Goal: Entertainment & Leisure: Consume media (video, audio)

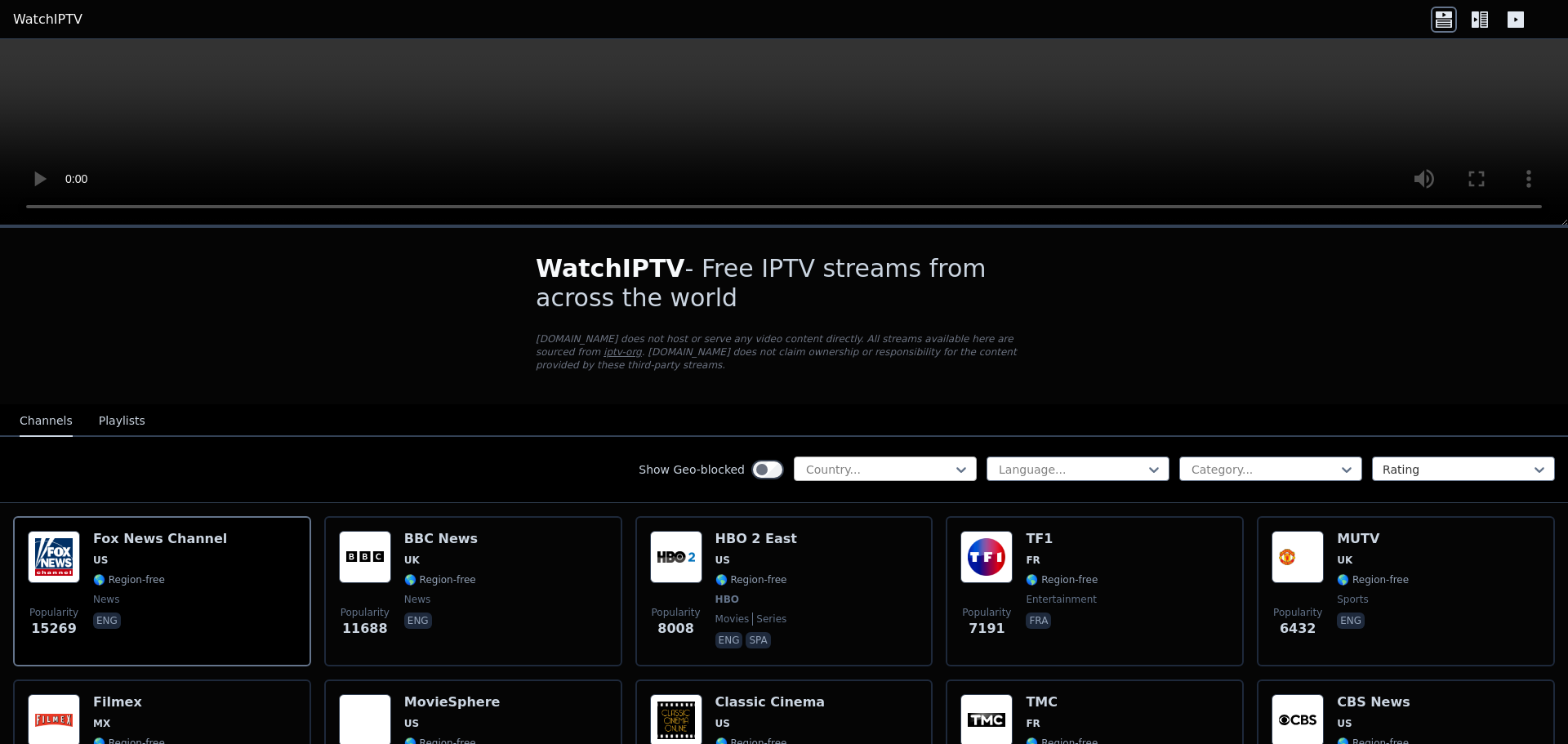
click at [922, 457] on div "Country..." at bounding box center [885, 469] width 183 height 24
click at [929, 461] on div at bounding box center [879, 469] width 148 height 16
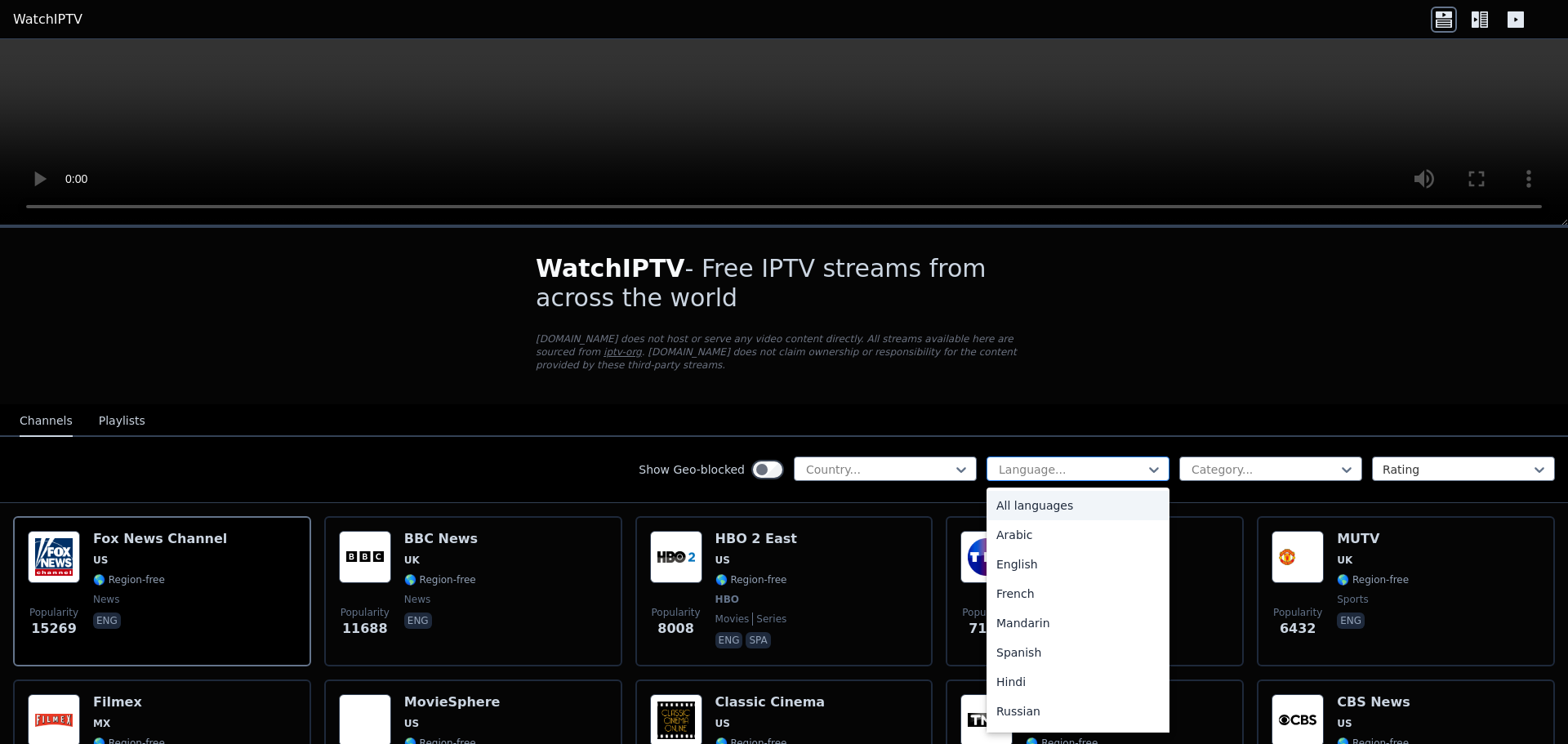
click at [1084, 464] on div "Language..." at bounding box center [1077, 469] width 183 height 24
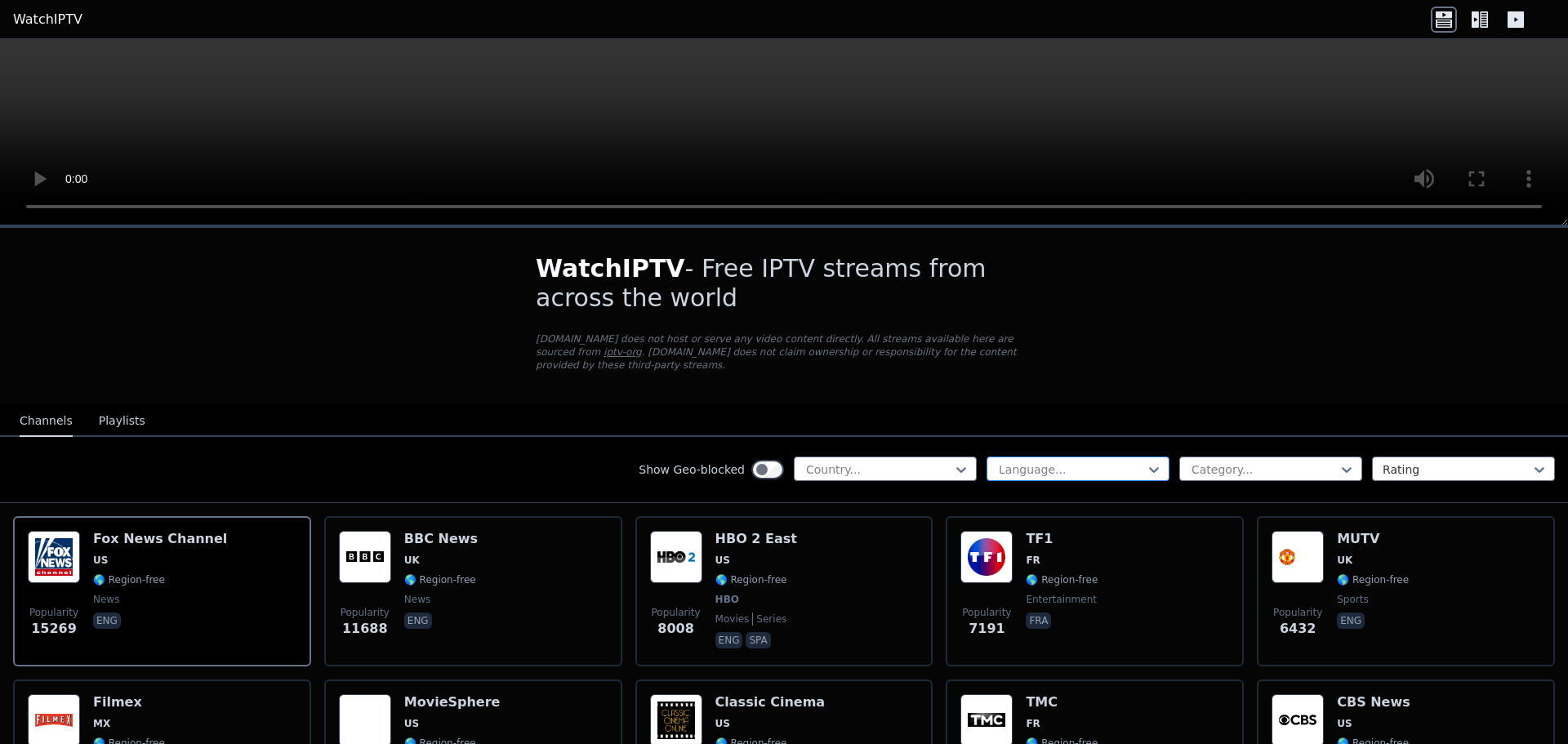
click at [1084, 464] on div at bounding box center [1071, 469] width 148 height 16
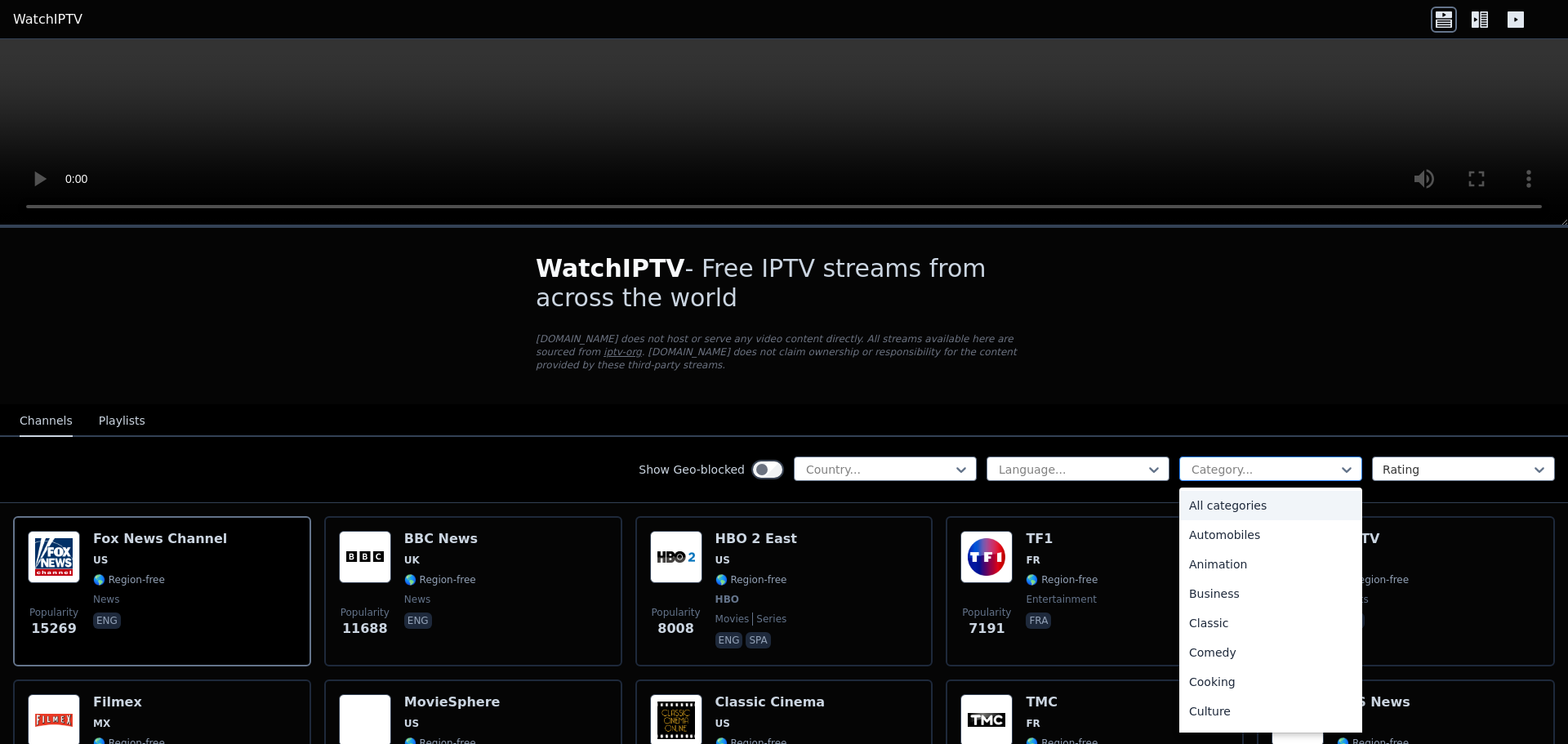
click at [1235, 461] on div at bounding box center [1264, 469] width 148 height 16
click at [1211, 707] on div "Sports" at bounding box center [1270, 721] width 183 height 30
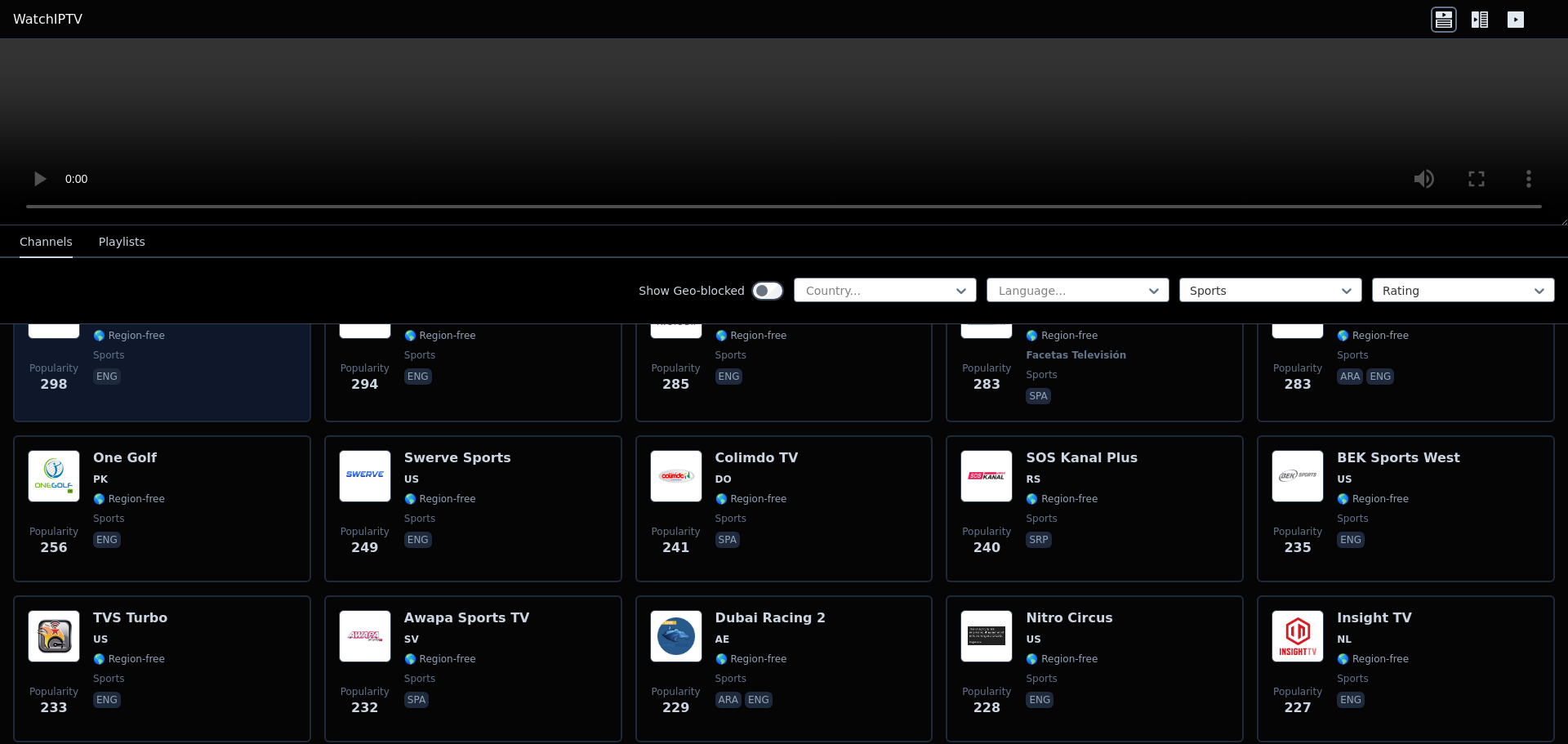
scroll to position [1633, 0]
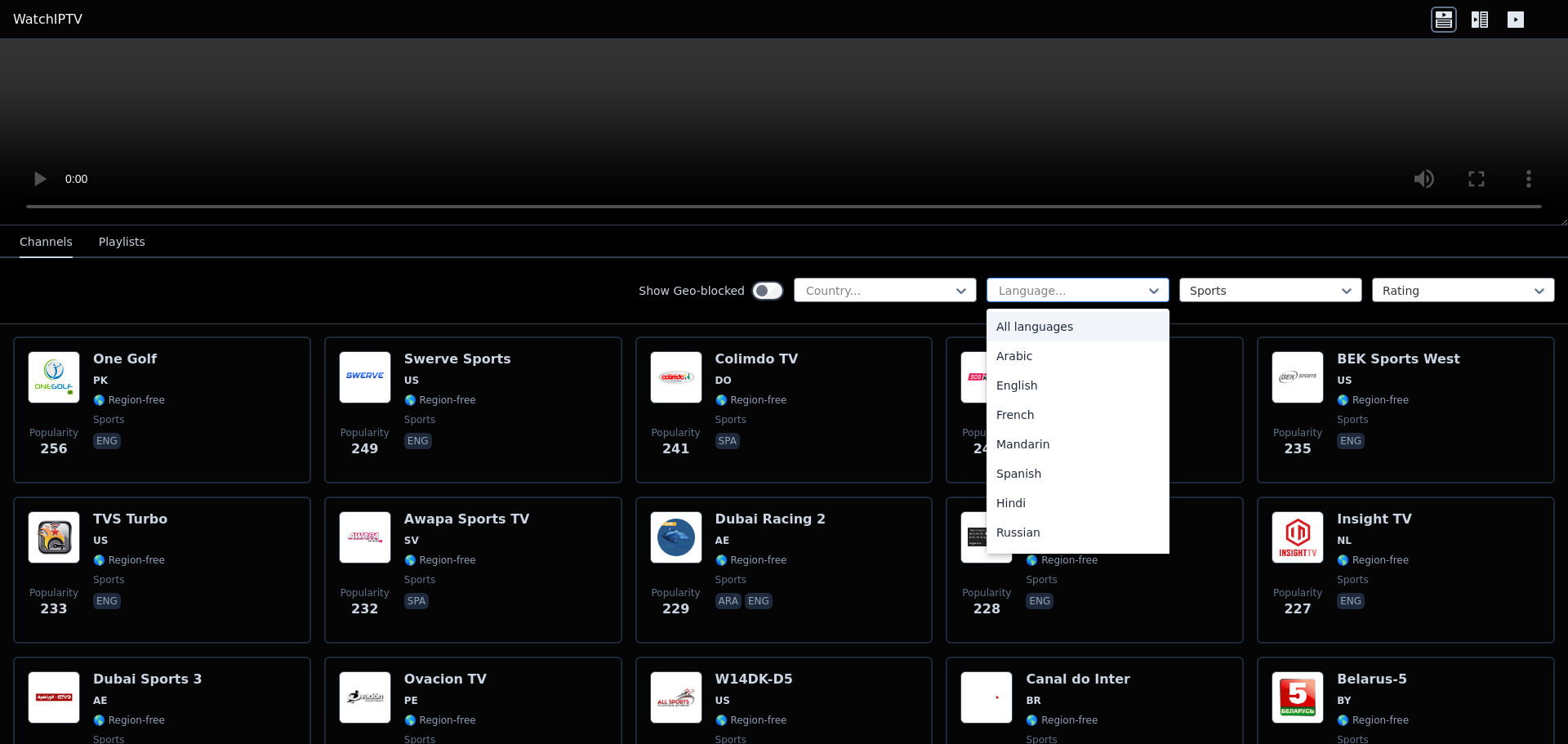
click at [1044, 293] on div at bounding box center [1071, 290] width 148 height 16
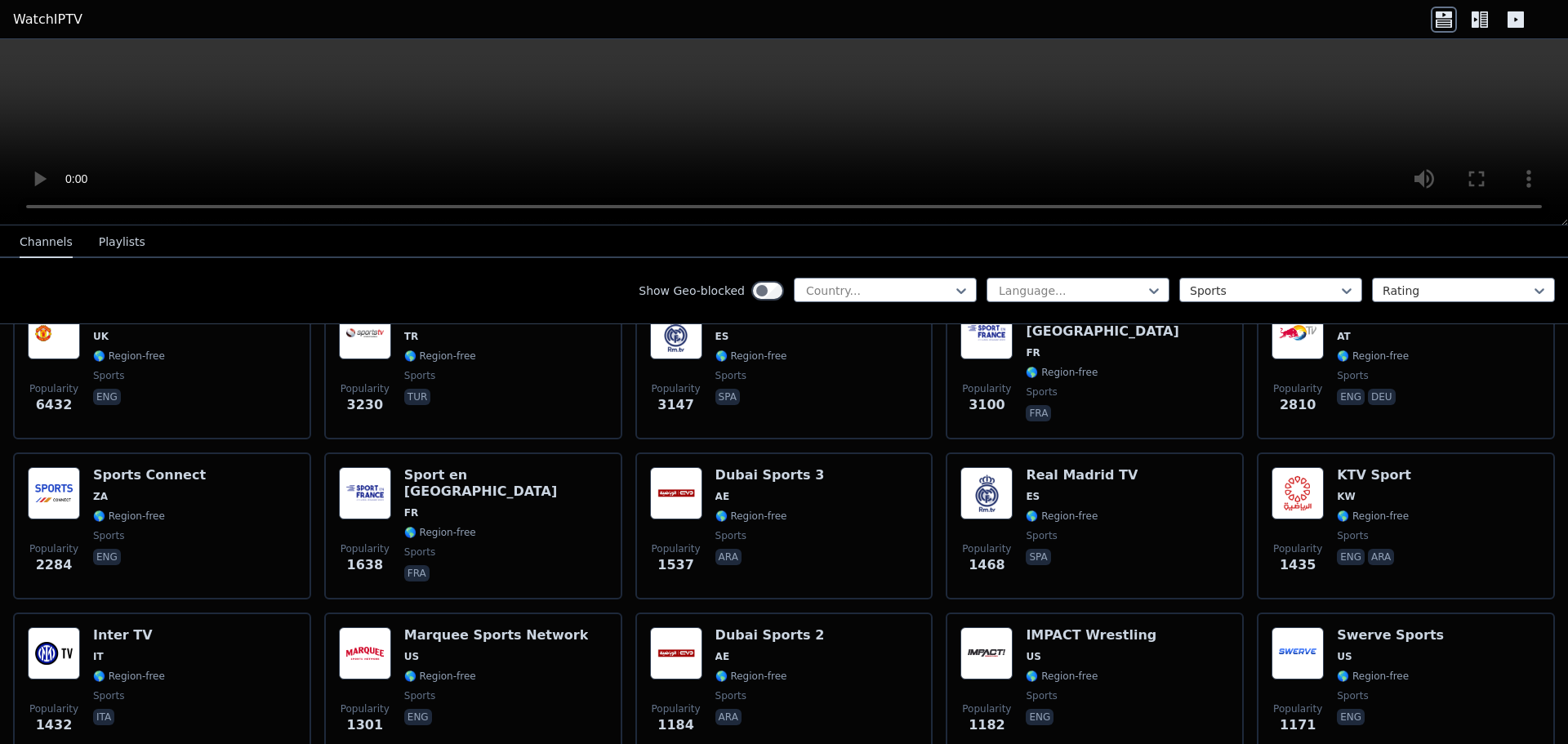
scroll to position [0, 0]
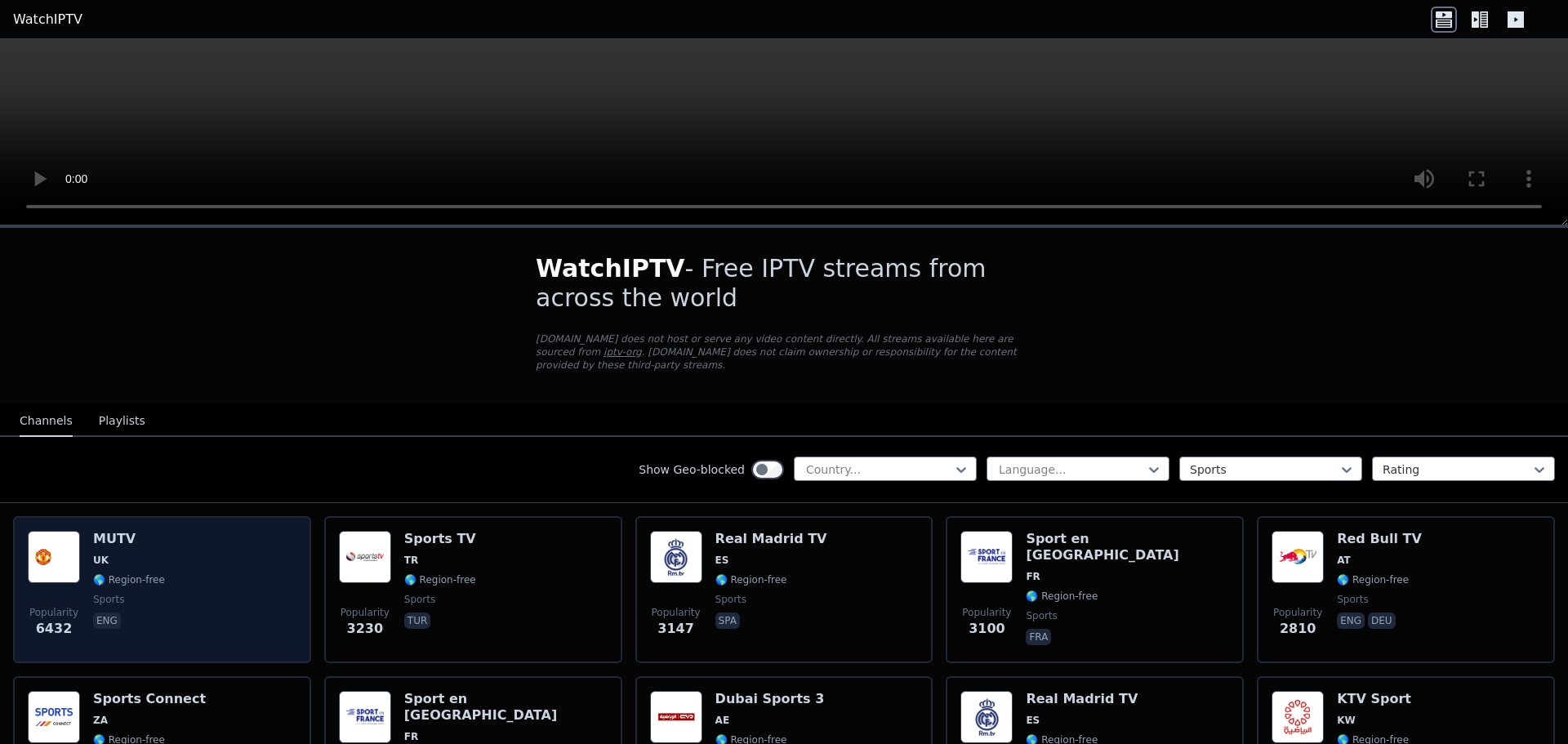
drag, startPoint x: 102, startPoint y: 530, endPoint x: 124, endPoint y: 562, distance: 38.8
click at [124, 573] on span "🌎 Region-free" at bounding box center [128, 579] width 72 height 13
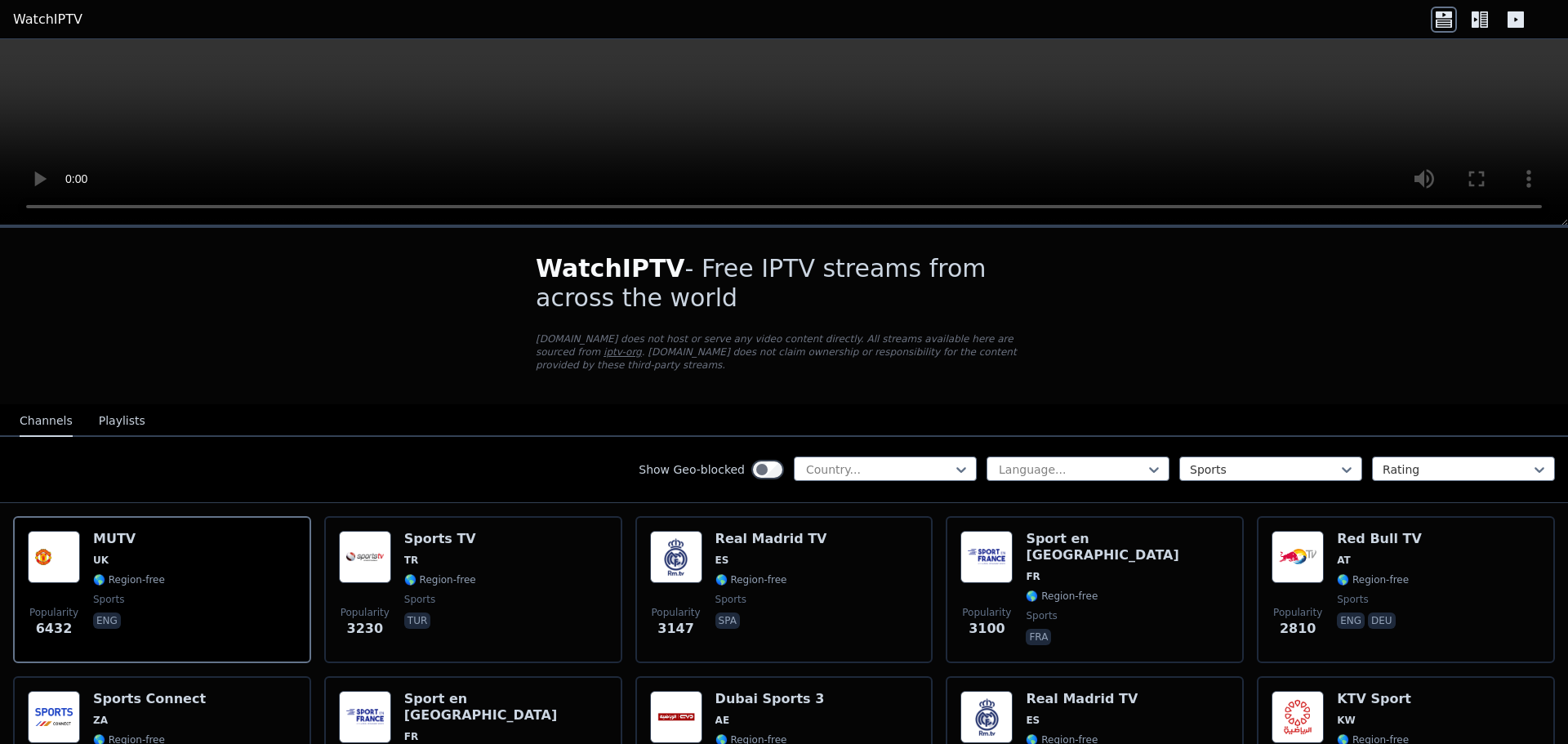
click at [760, 71] on video at bounding box center [784, 132] width 1568 height 186
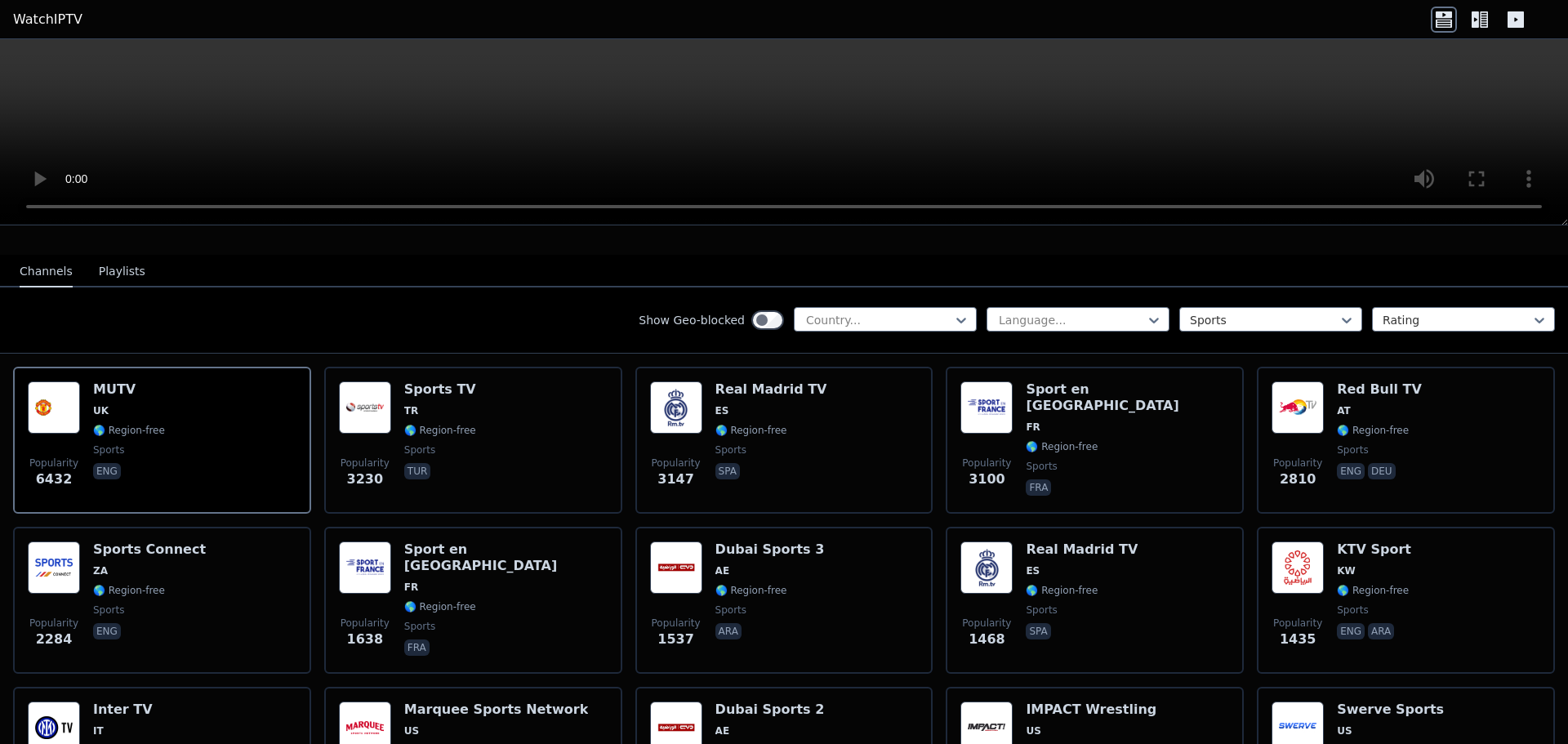
scroll to position [105, 0]
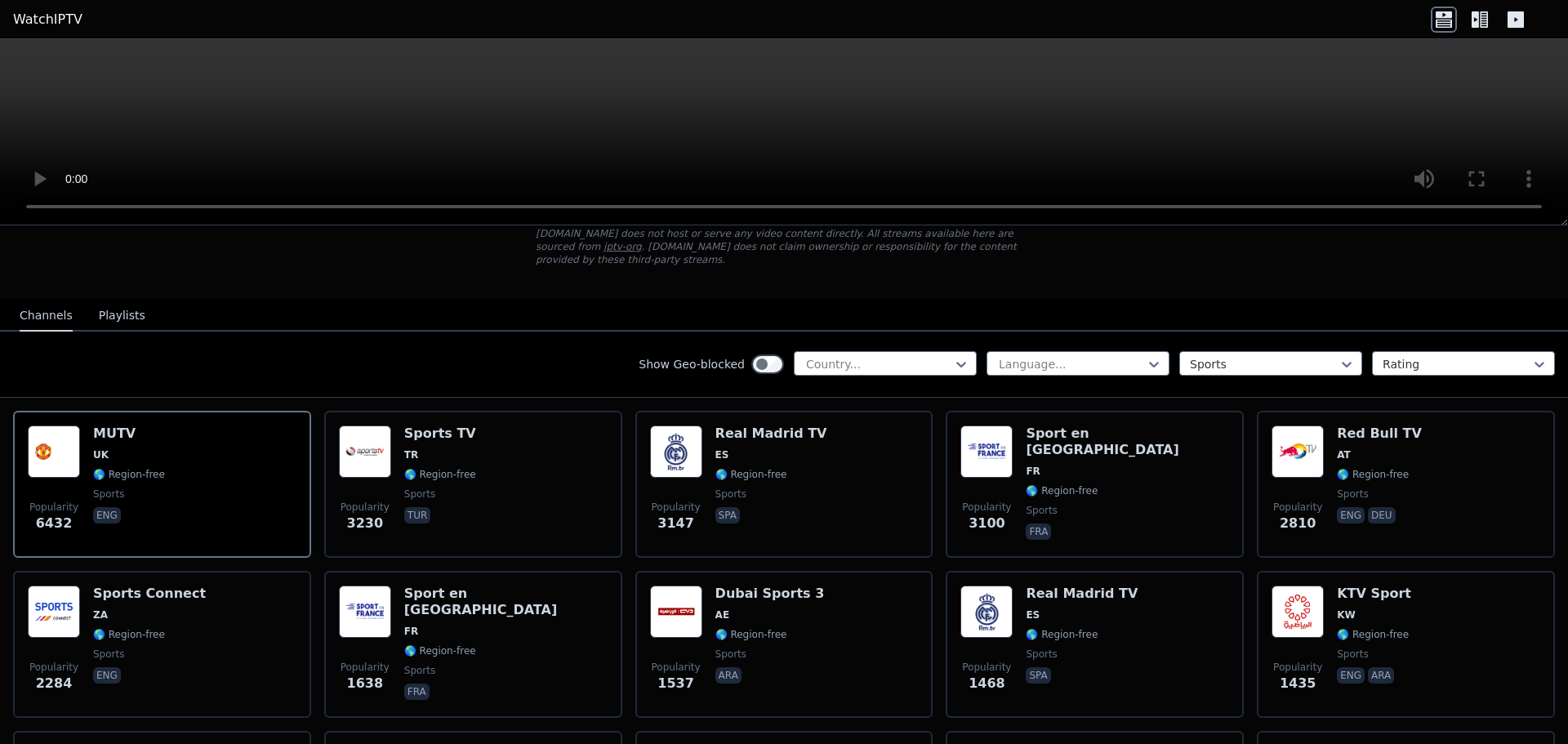
drag, startPoint x: 1478, startPoint y: 10, endPoint x: 1242, endPoint y: 52, distance: 239.7
click at [1307, 41] on body "WatchIPTV WatchIPTV - Free IPTV streams from across the world [DOMAIN_NAME] doe…" at bounding box center [784, 372] width 1568 height 744
click at [1486, 14] on icon at bounding box center [1483, 19] width 8 height 16
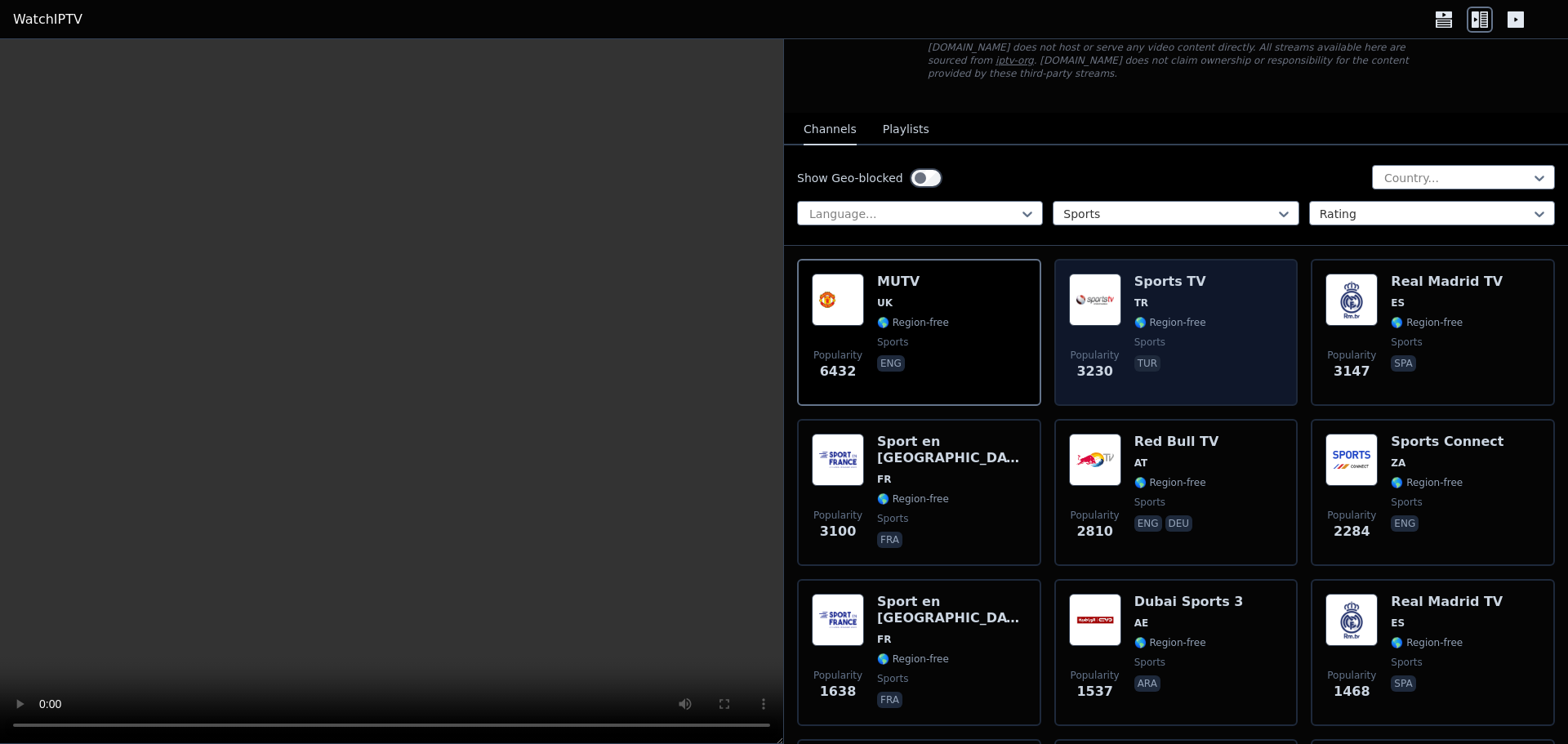
click at [1211, 300] on div "Popularity 3230 Sports TV TR 🌎 Region-free sports tur" at bounding box center [1176, 332] width 214 height 117
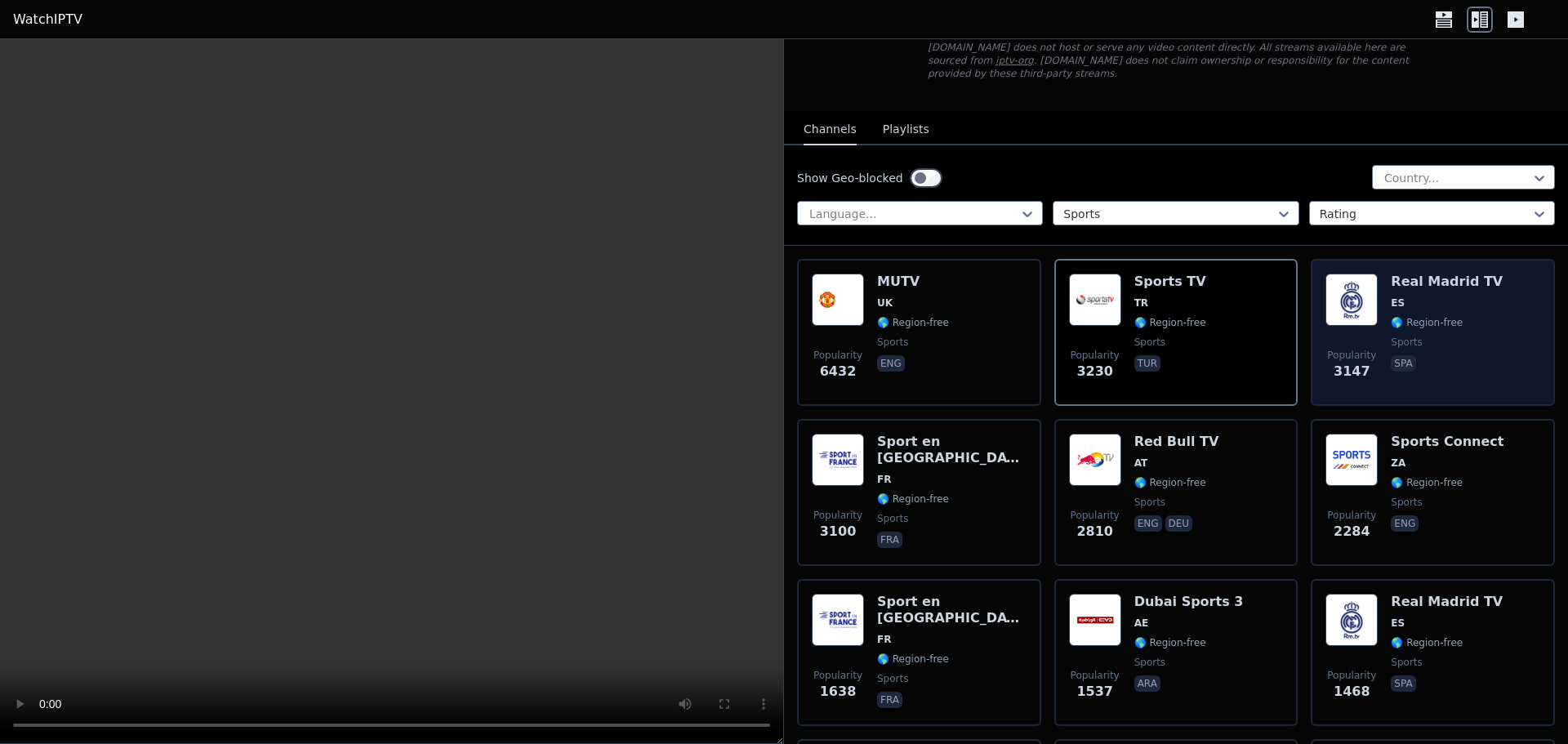
click at [1331, 296] on img at bounding box center [1352, 300] width 52 height 52
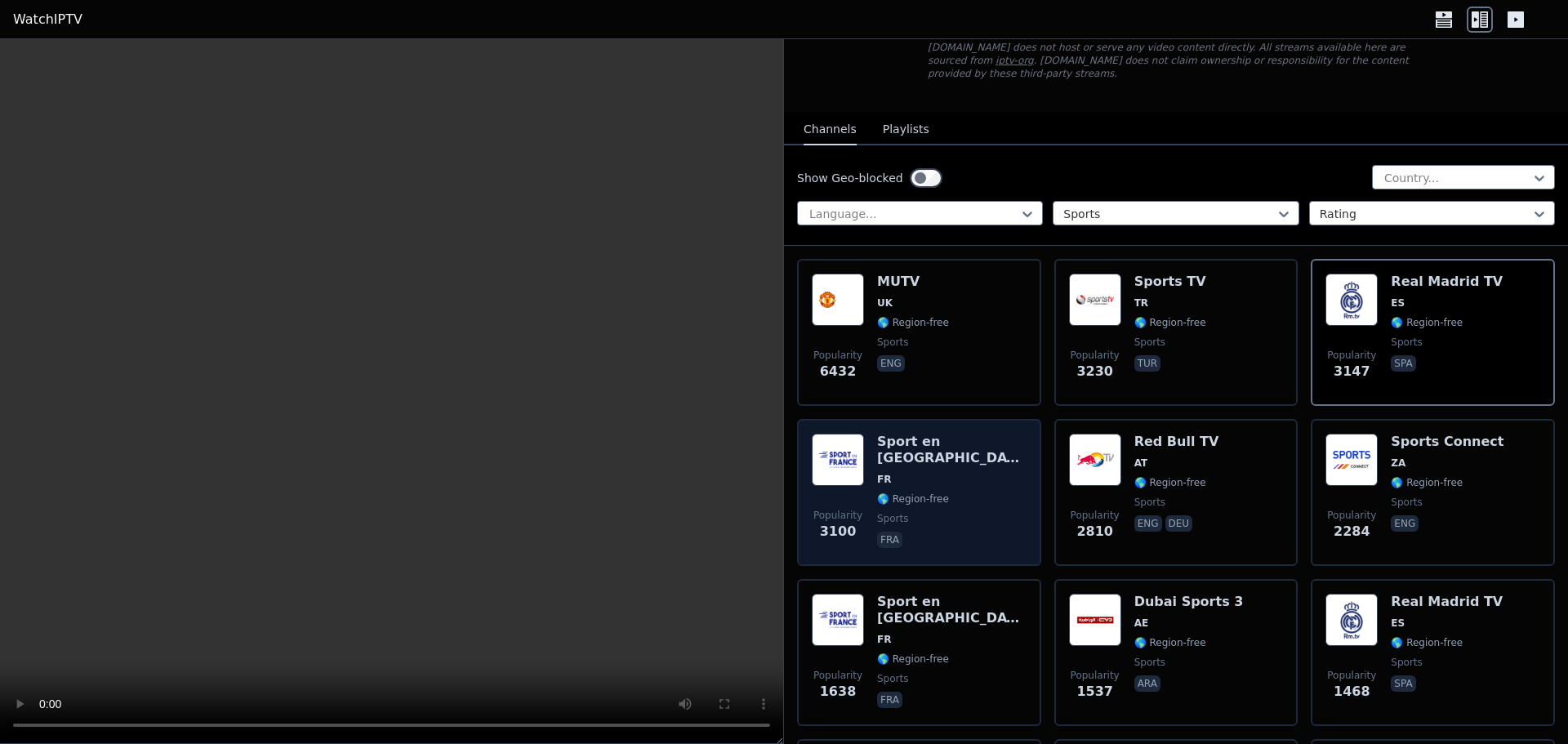
click at [943, 457] on div "Sport en [GEOGRAPHIC_DATA] FR 🌎 Region-free sports fra" at bounding box center [952, 491] width 149 height 117
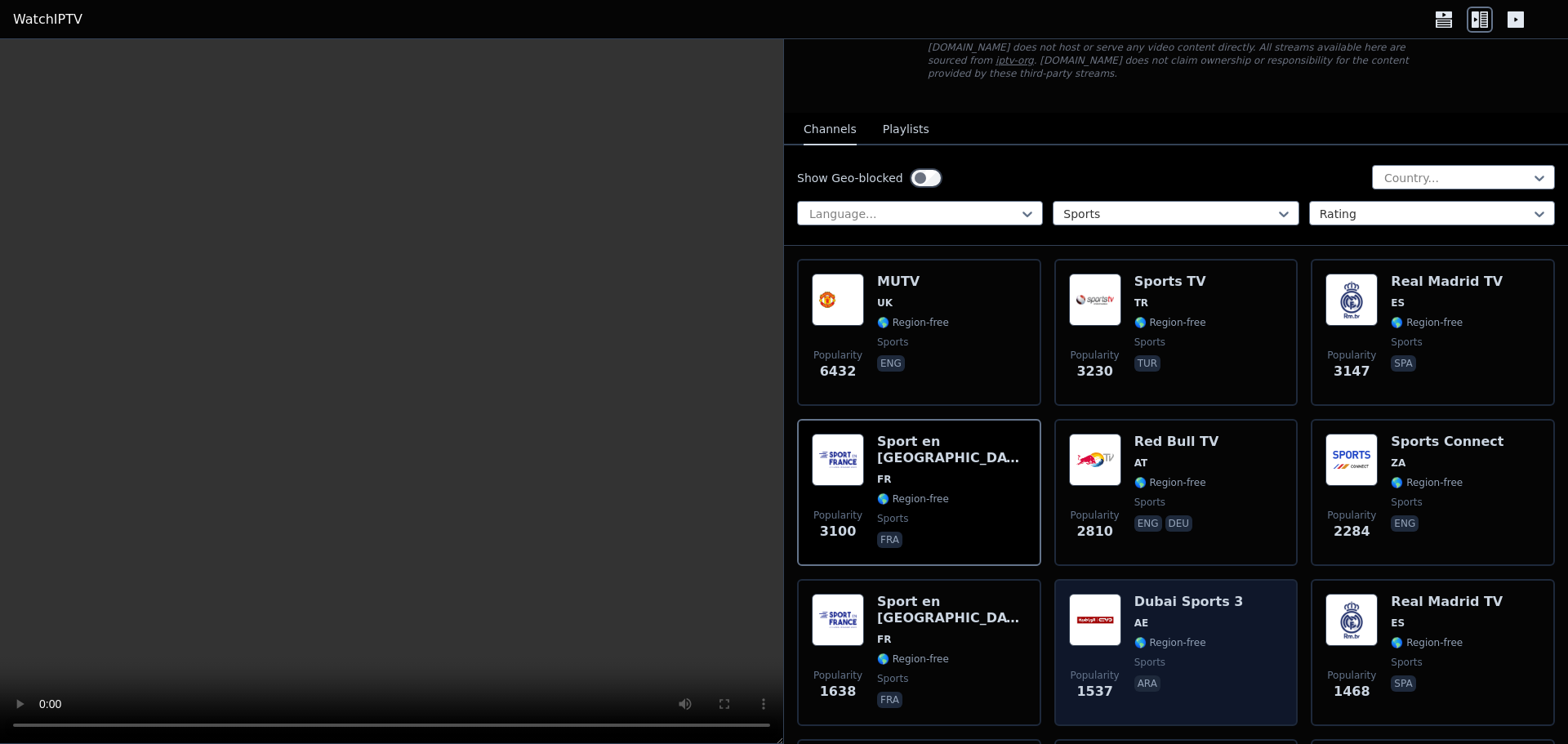
click at [1190, 616] on span "AE" at bounding box center [1189, 622] width 109 height 13
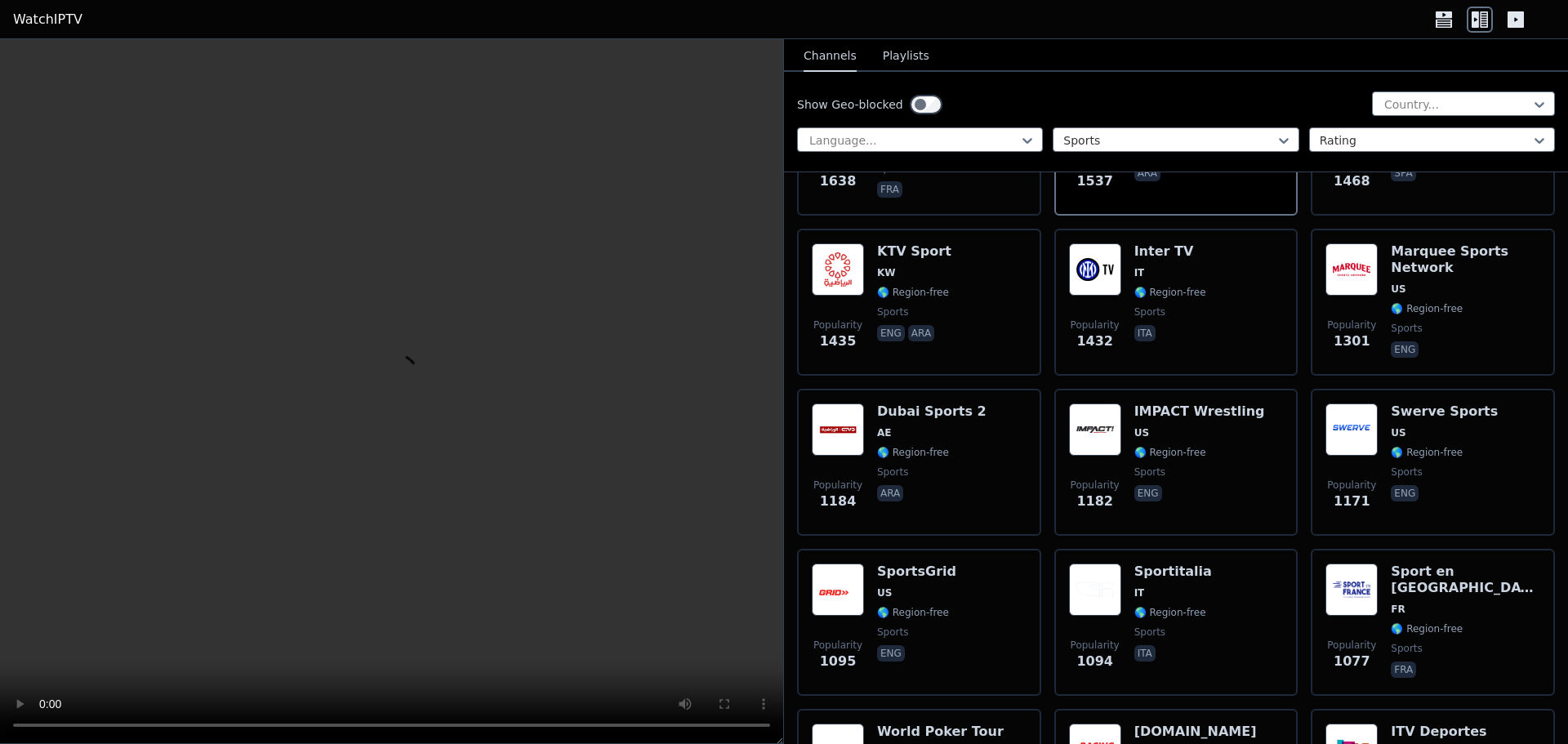
scroll to position [759, 0]
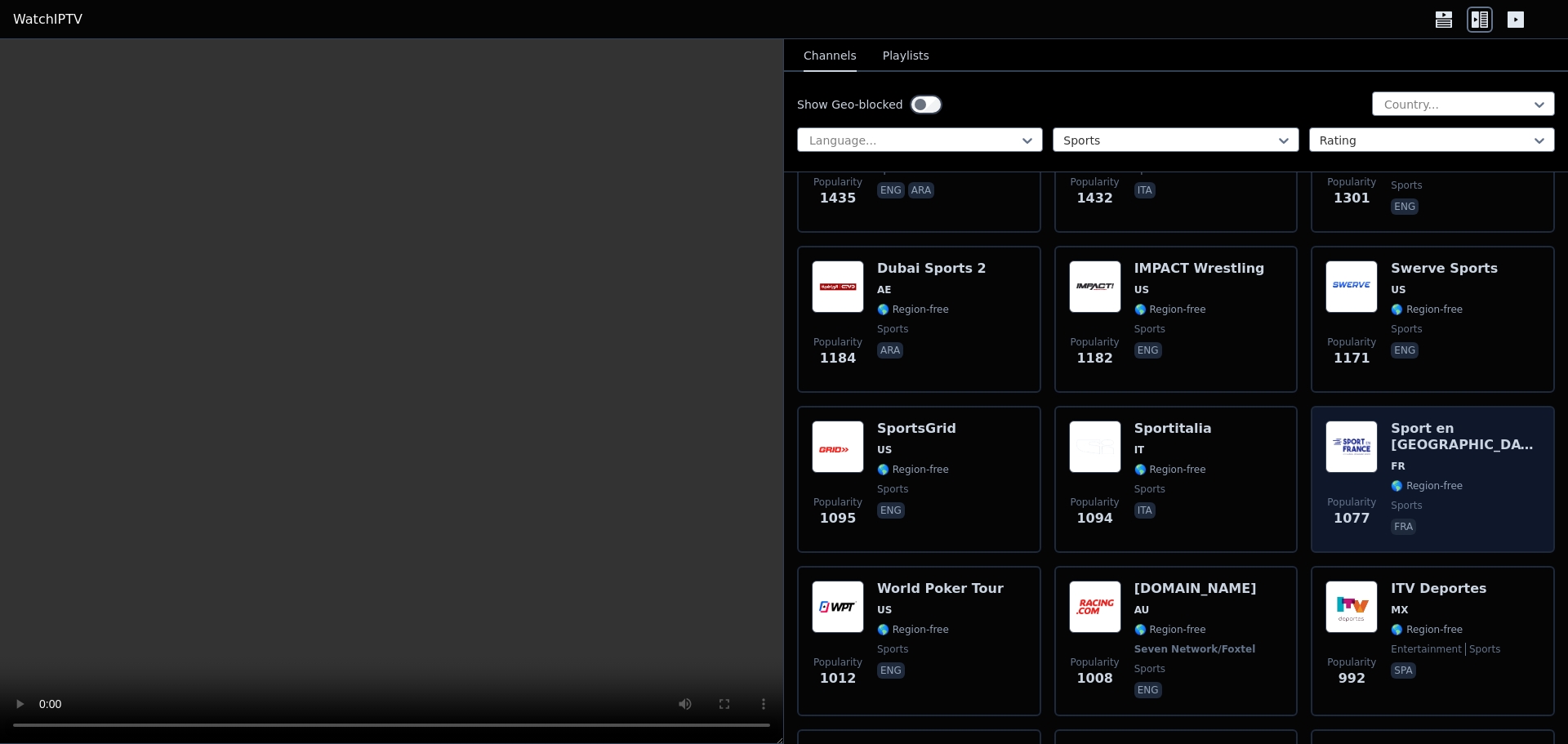
click at [1443, 479] on span "🌎 Region-free" at bounding box center [1426, 485] width 72 height 13
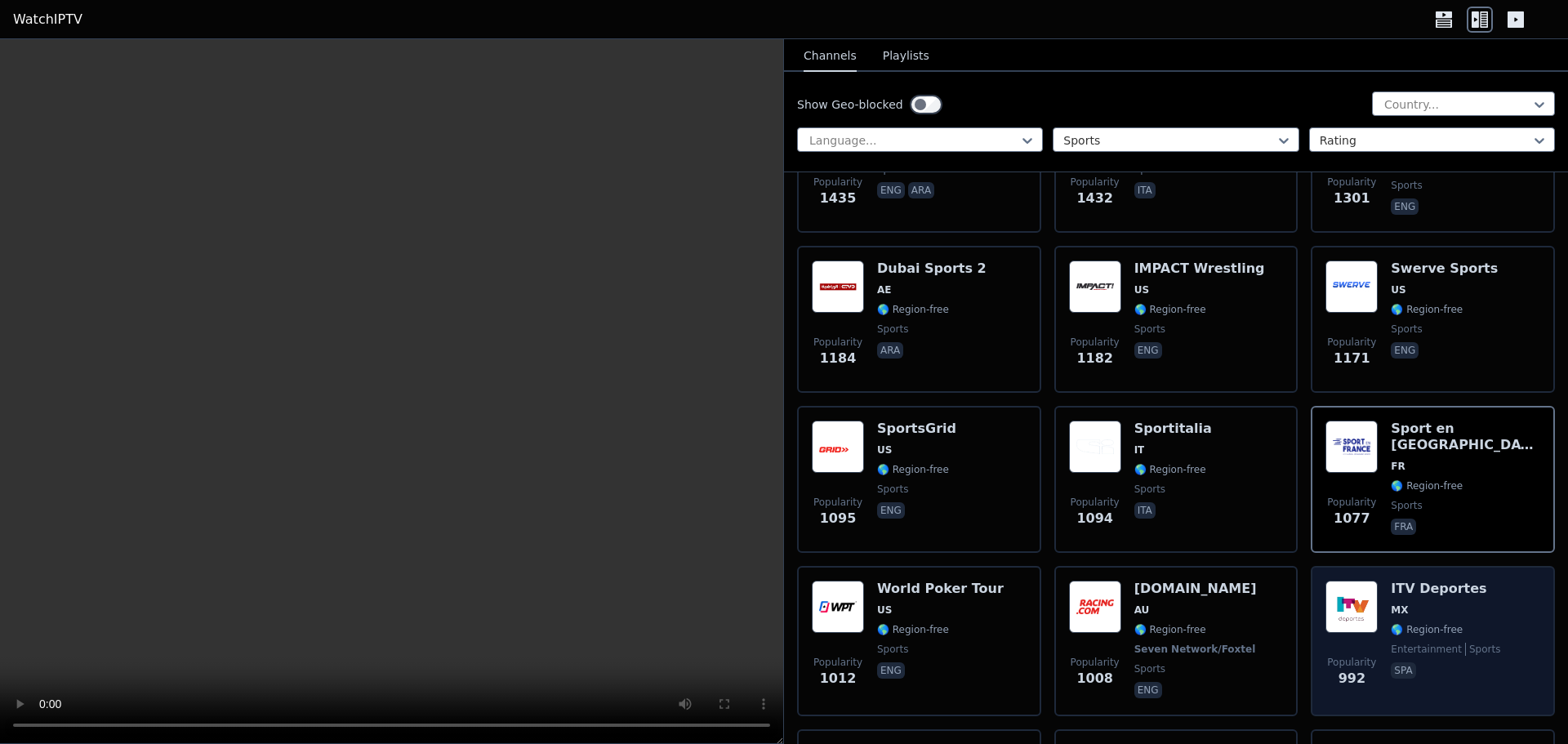
click at [1407, 623] on span "🌎 Region-free" at bounding box center [1426, 629] width 72 height 13
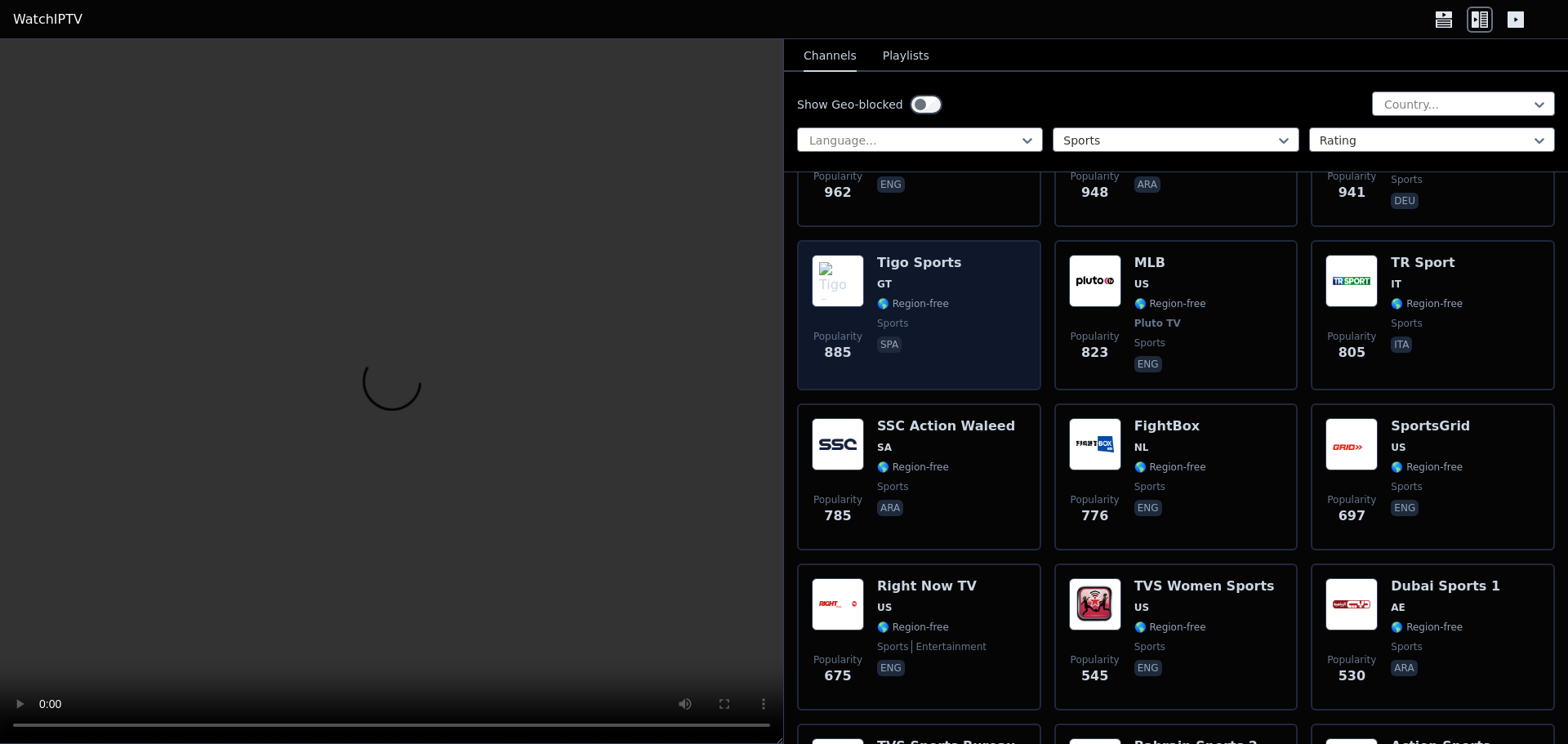
scroll to position [1412, 0]
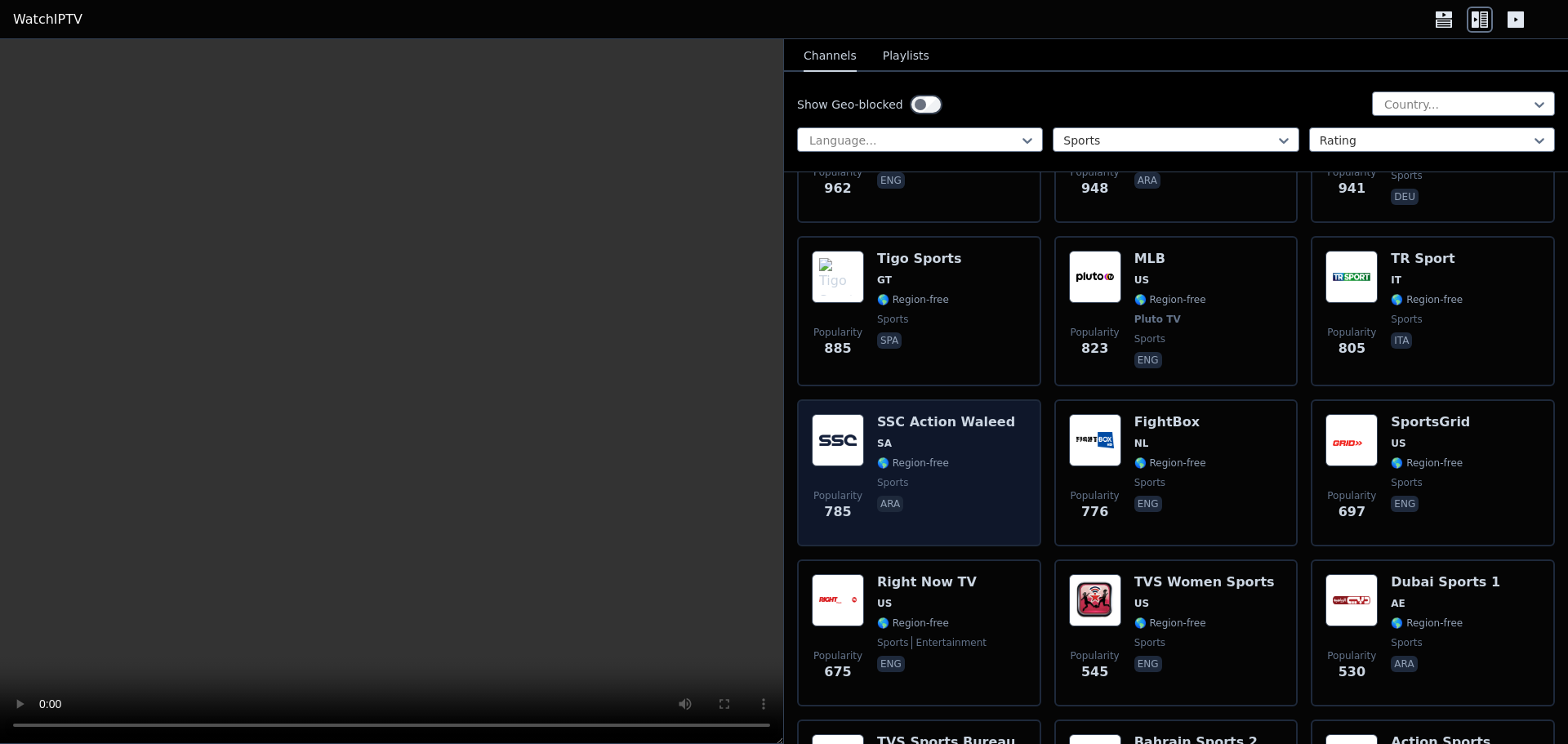
click at [941, 457] on span "🌎 Region-free" at bounding box center [912, 463] width 72 height 13
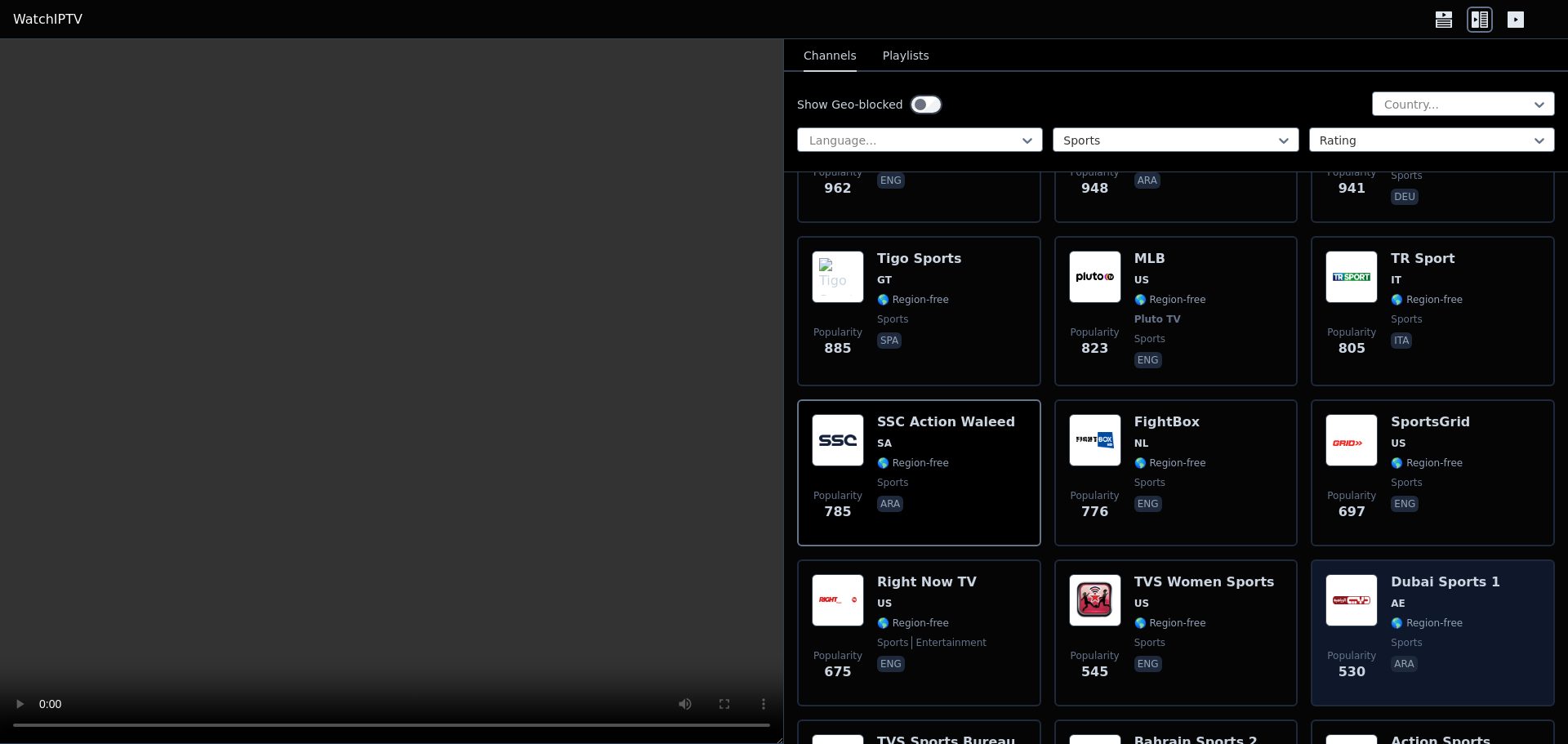
click at [1440, 597] on span "AE" at bounding box center [1446, 603] width 109 height 13
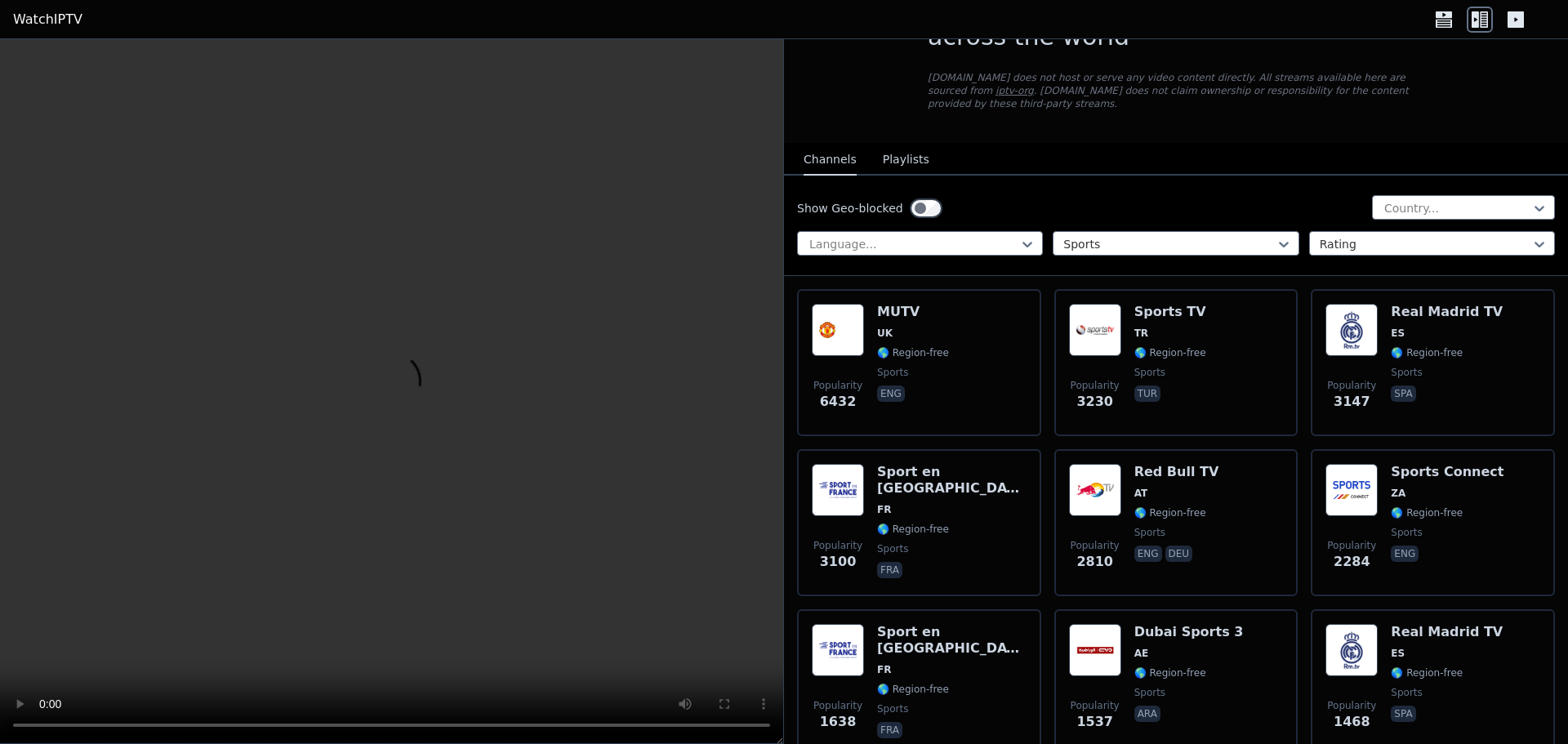
scroll to position [23, 0]
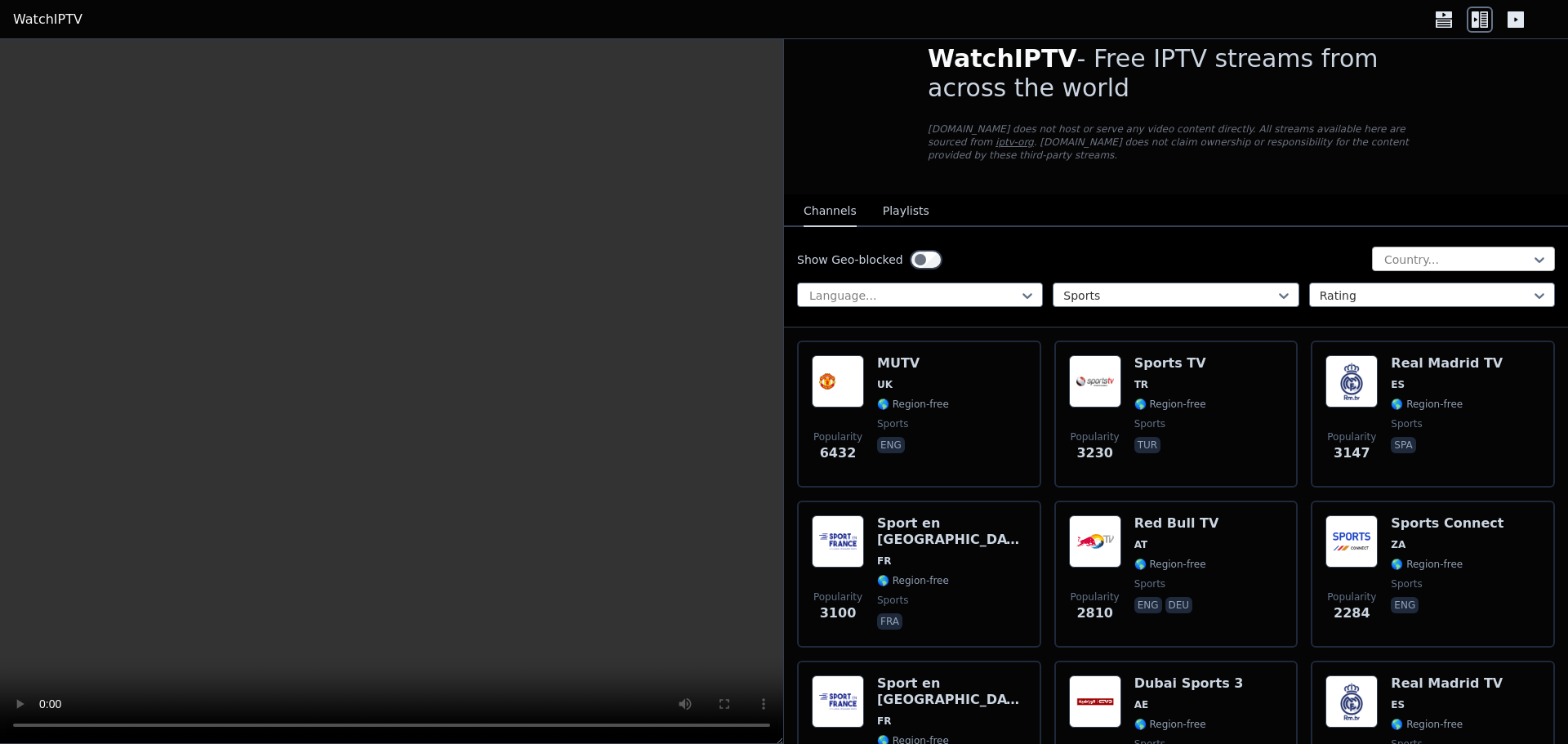
click at [1465, 252] on div at bounding box center [1457, 260] width 148 height 16
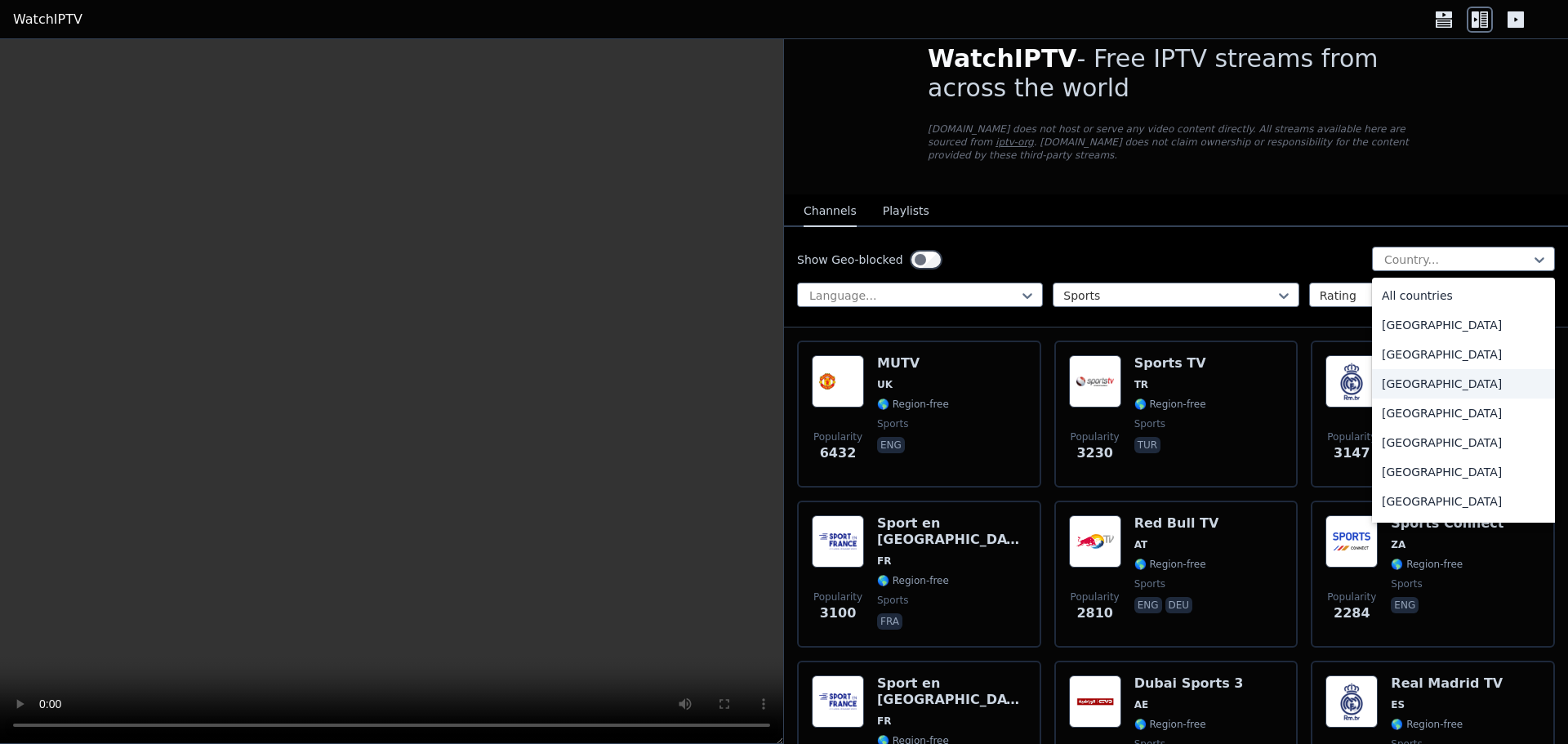
click at [1406, 372] on div "[GEOGRAPHIC_DATA]" at bounding box center [1463, 384] width 183 height 30
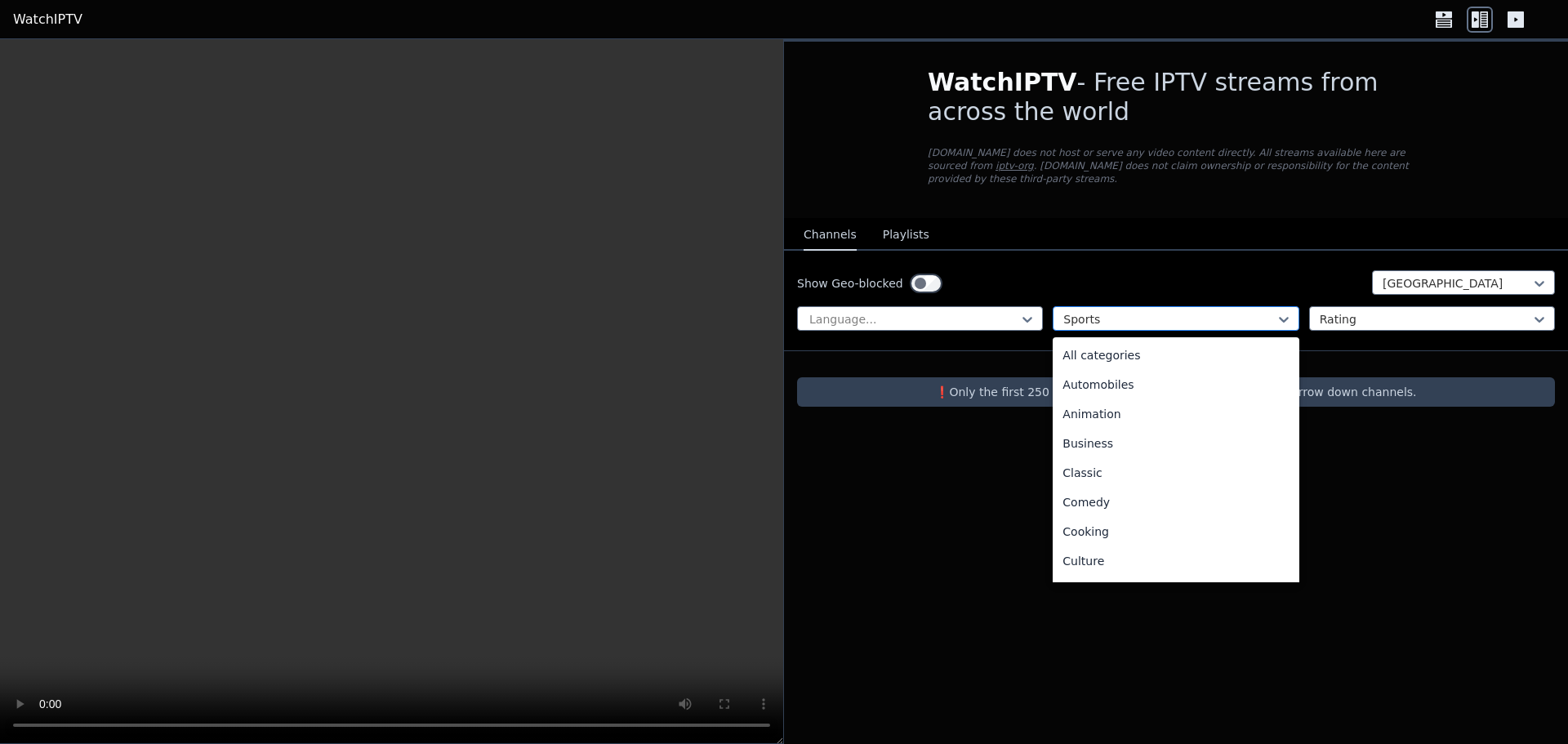
scroll to position [503, 0]
click at [1232, 313] on div at bounding box center [1169, 319] width 212 height 16
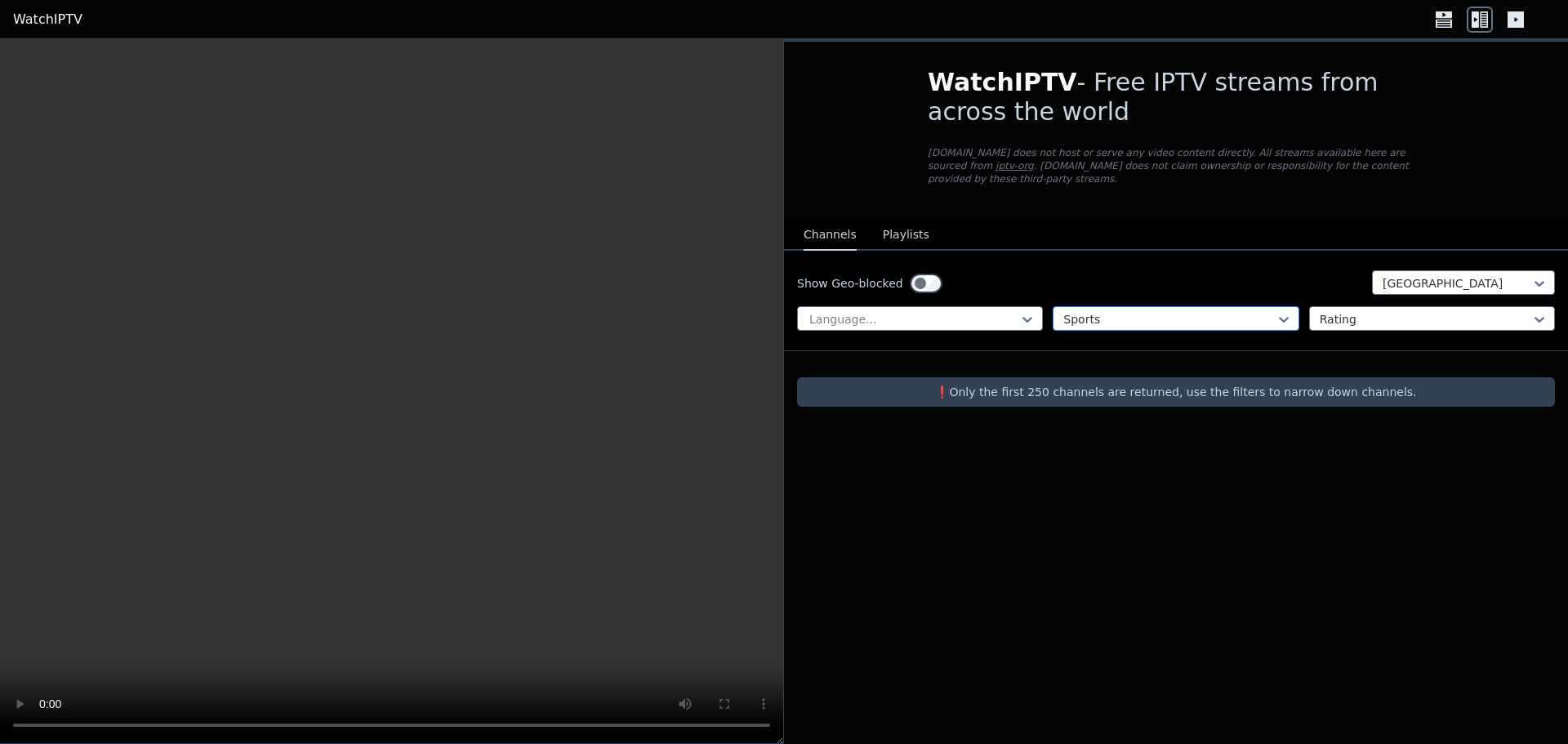
click at [1232, 313] on div at bounding box center [1169, 319] width 212 height 16
click at [1163, 311] on div at bounding box center [1169, 319] width 212 height 16
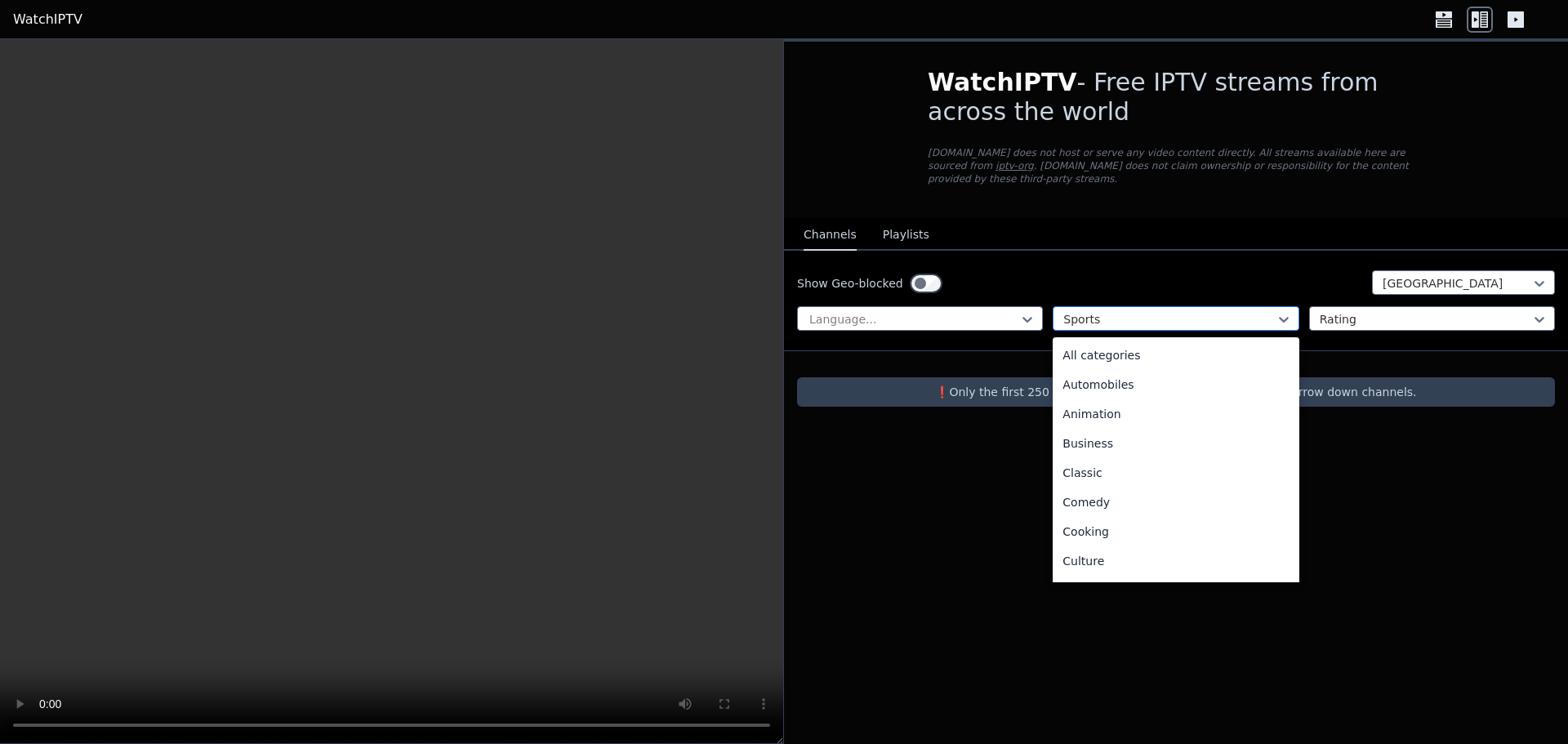
click at [1171, 311] on div at bounding box center [1169, 319] width 212 height 16
click at [1129, 340] on div "All categories" at bounding box center [1176, 355] width 246 height 30
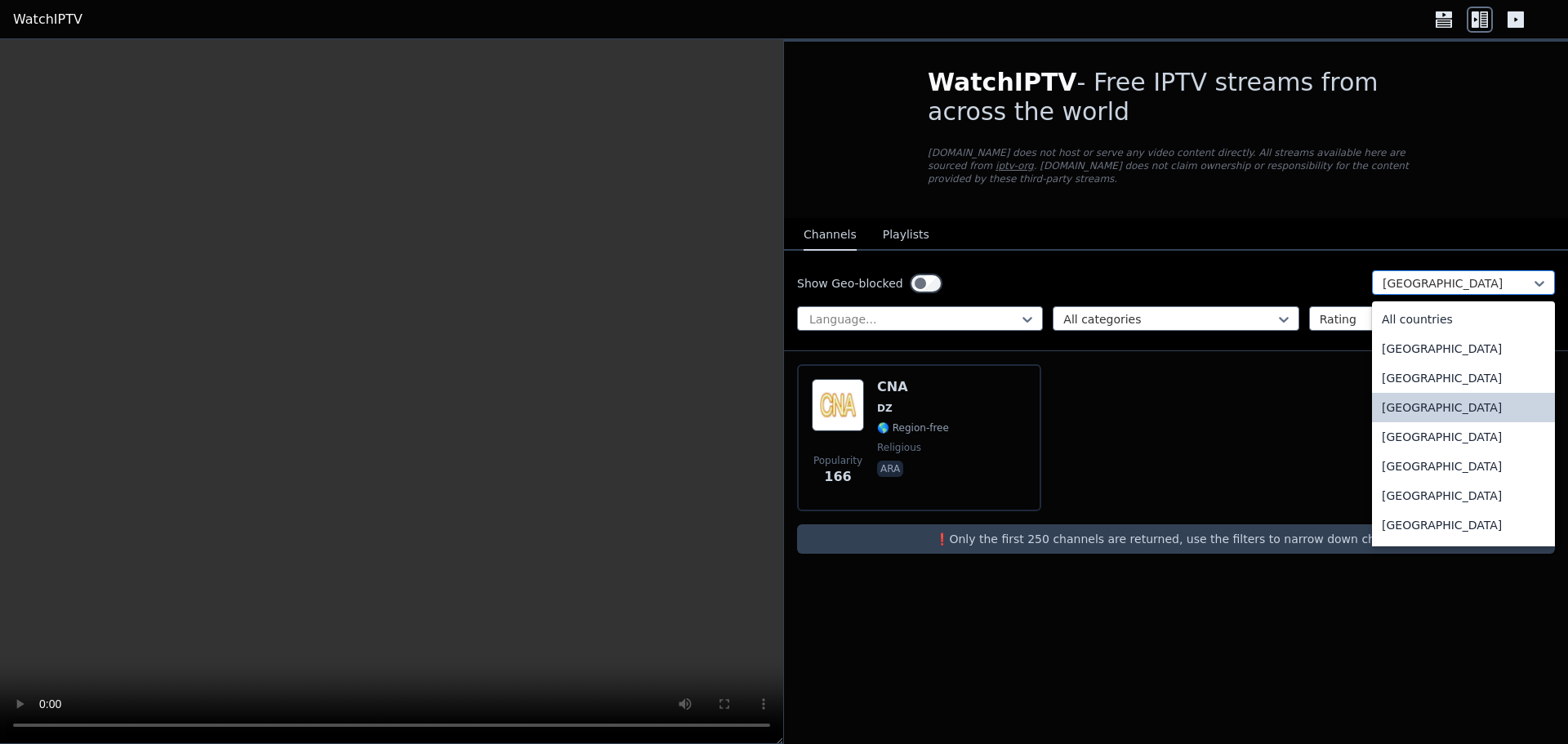
click at [1447, 280] on div "[GEOGRAPHIC_DATA]" at bounding box center [1463, 282] width 183 height 24
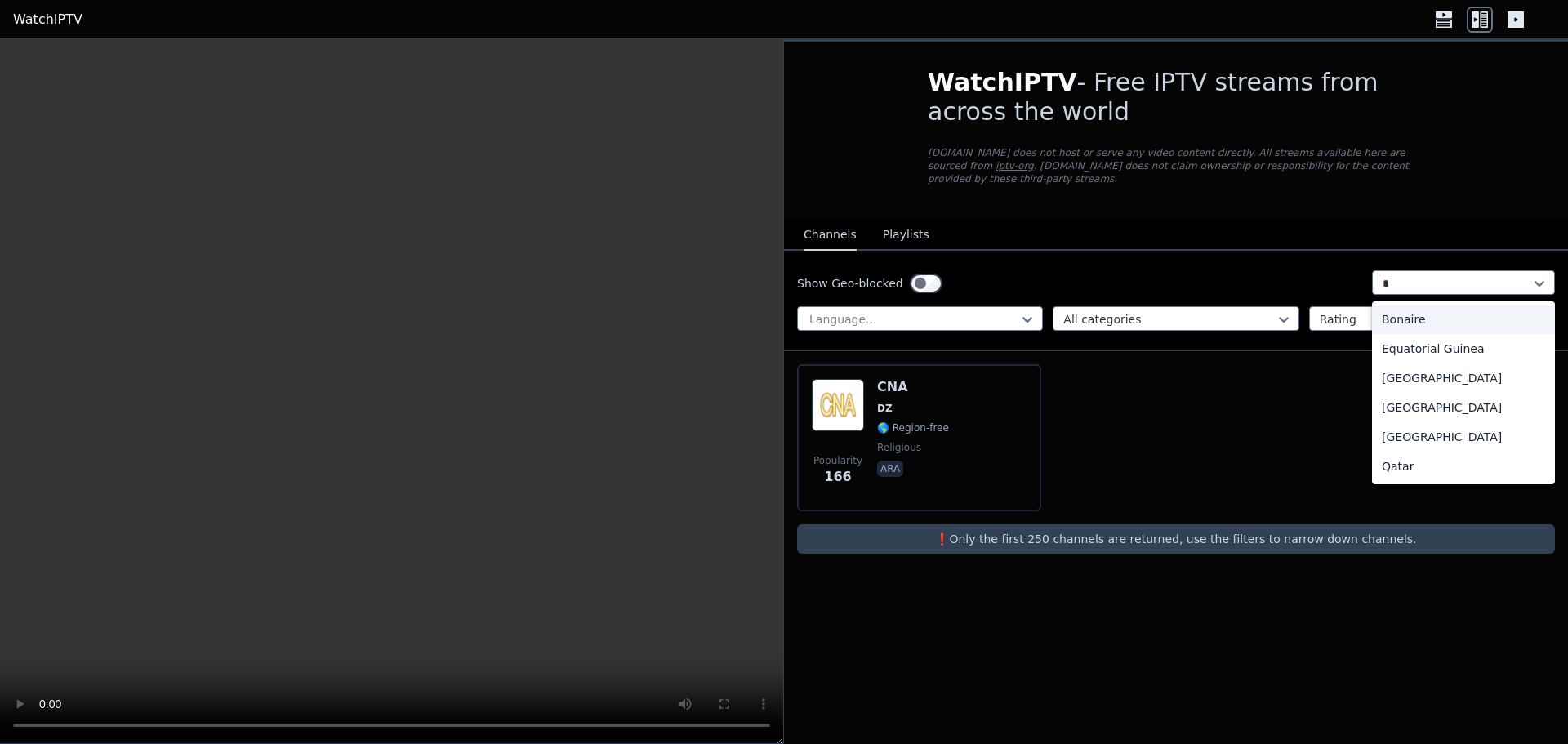
type input "**"
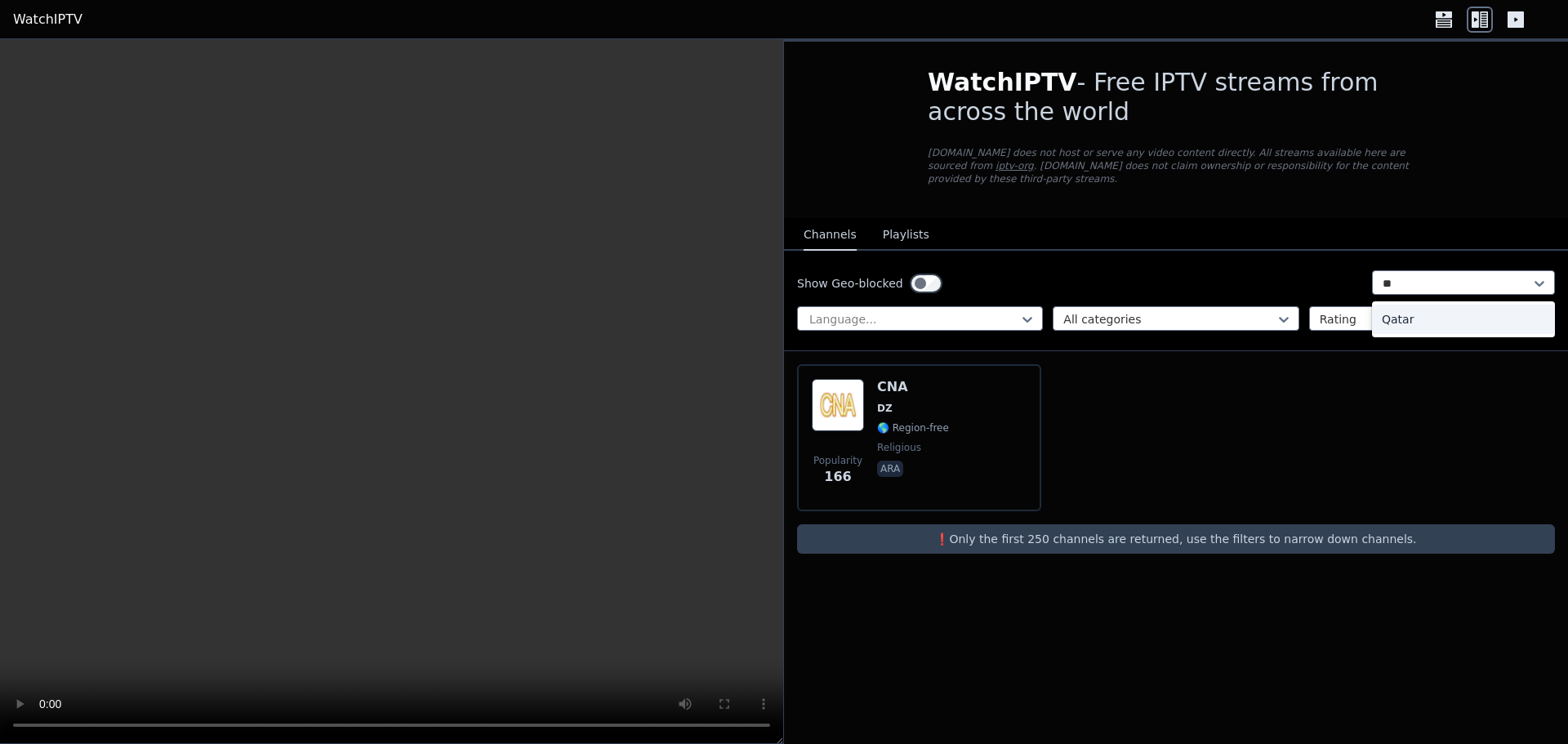
click at [1391, 305] on div "Qatar" at bounding box center [1463, 319] width 183 height 30
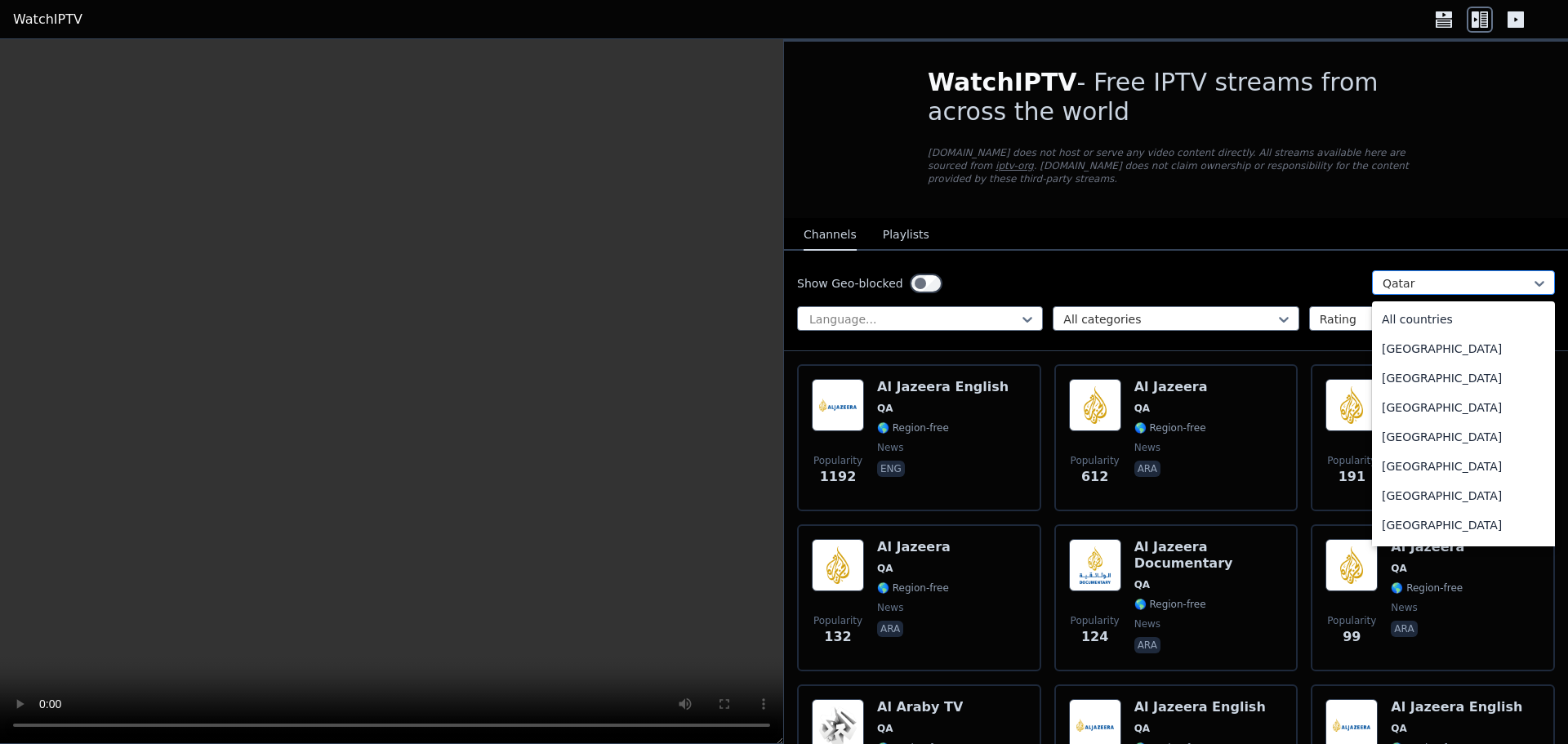
click at [1455, 275] on div at bounding box center [1457, 283] width 148 height 16
